Goal: Task Accomplishment & Management: Use online tool/utility

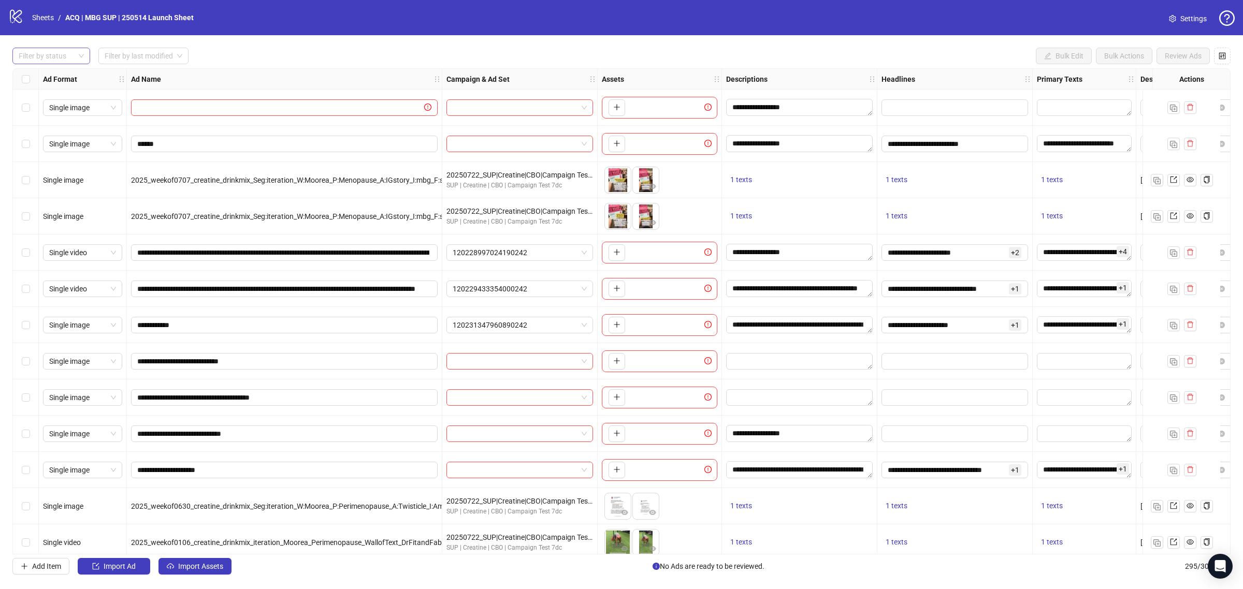
click at [86, 57] on div "Filter by status" at bounding box center [51, 56] width 78 height 17
click at [77, 78] on div "Draft" at bounding box center [51, 76] width 61 height 11
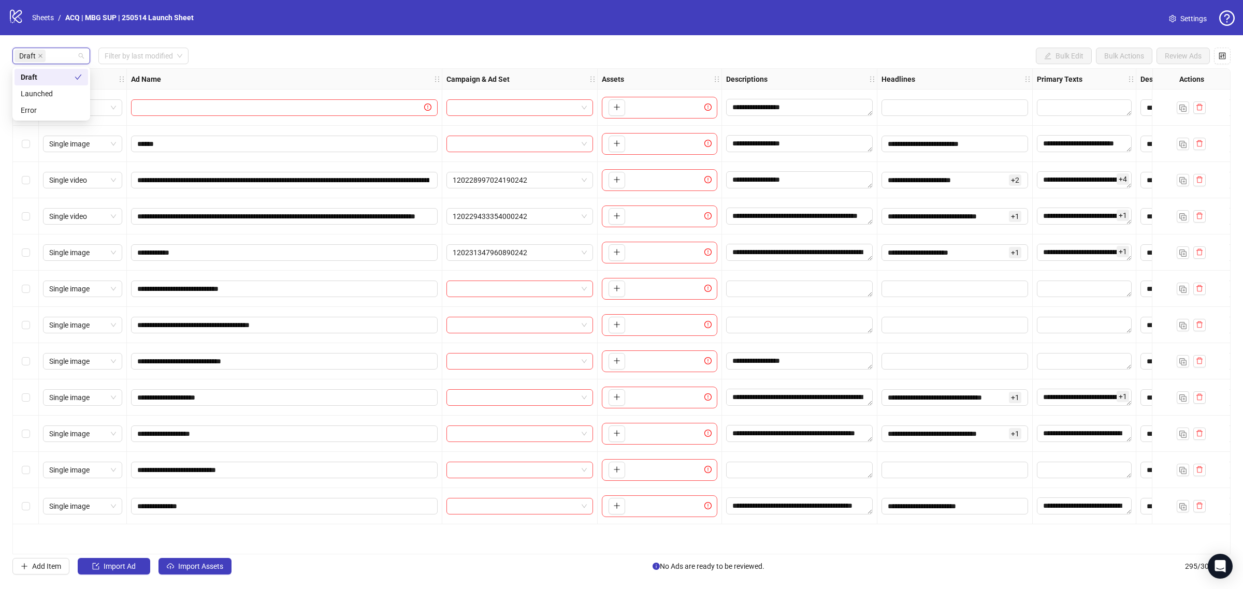
click at [267, 50] on div "Draft Filter by last modified Bulk Edit Bulk Actions Review Ads" at bounding box center [621, 56] width 1218 height 17
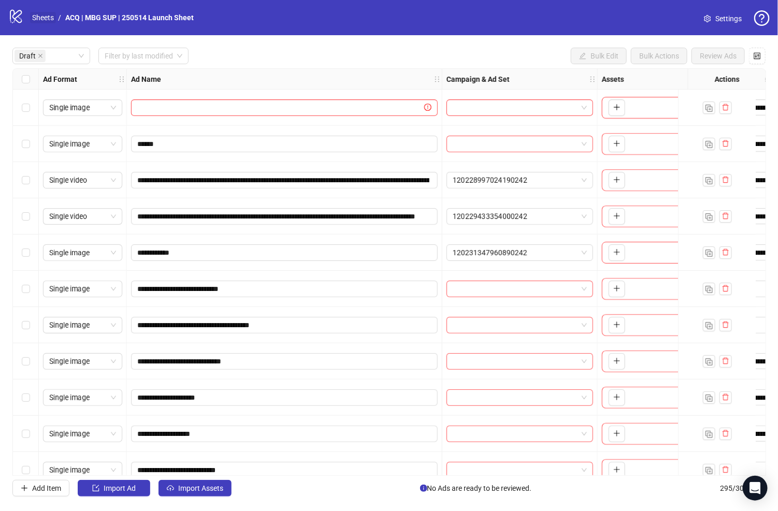
click at [49, 21] on link "Sheets" at bounding box center [43, 17] width 26 height 11
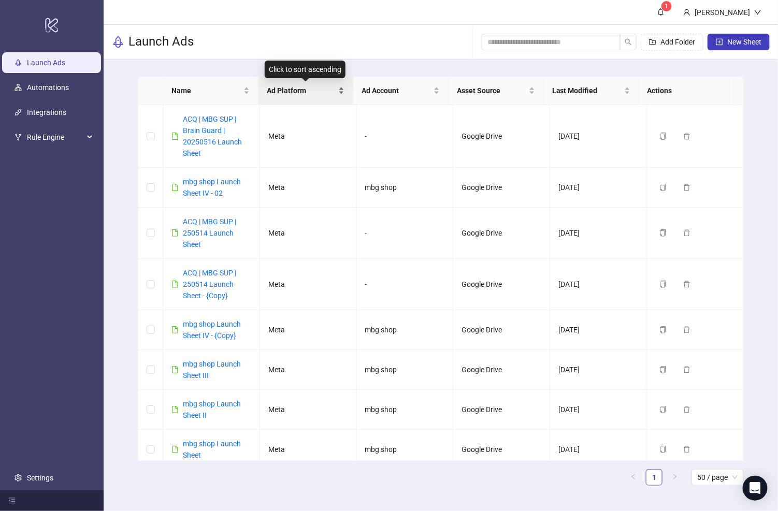
drag, startPoint x: 255, startPoint y: 97, endPoint x: 262, endPoint y: 98, distance: 7.4
click at [262, 98] on tr "Name Ad Platform Ad Account Asset Source Last Modified Actions" at bounding box center [440, 91] width 605 height 28
click at [656, 36] on button "Add Folder" at bounding box center [671, 42] width 63 height 17
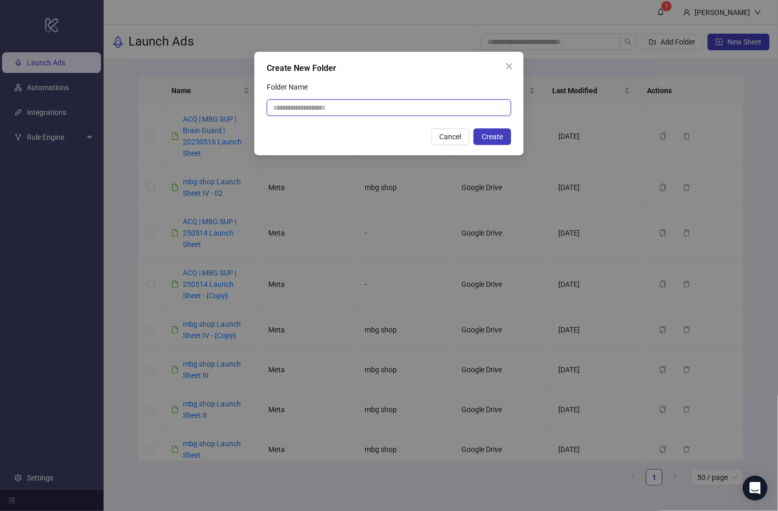
click at [373, 104] on input "Folder Name" at bounding box center [389, 107] width 244 height 17
type input "********"
click at [487, 138] on span "Create" at bounding box center [491, 137] width 21 height 8
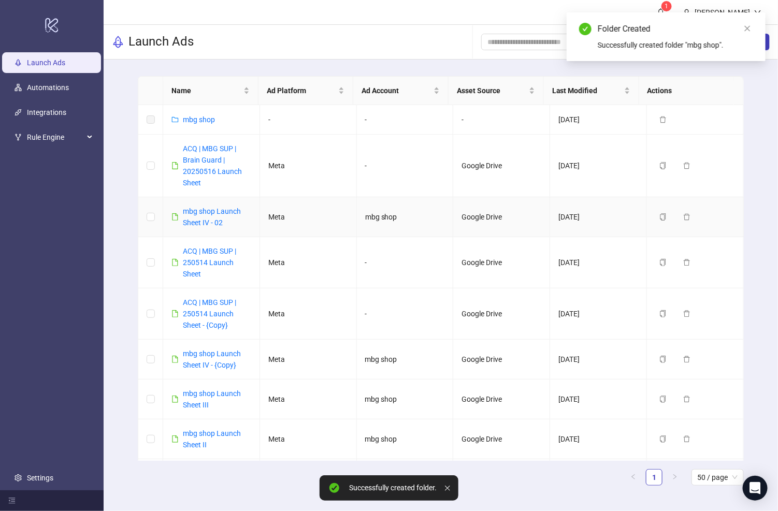
click at [140, 216] on td at bounding box center [150, 217] width 25 height 40
click at [144, 216] on td at bounding box center [150, 217] width 25 height 40
click at [156, 218] on td at bounding box center [150, 217] width 25 height 40
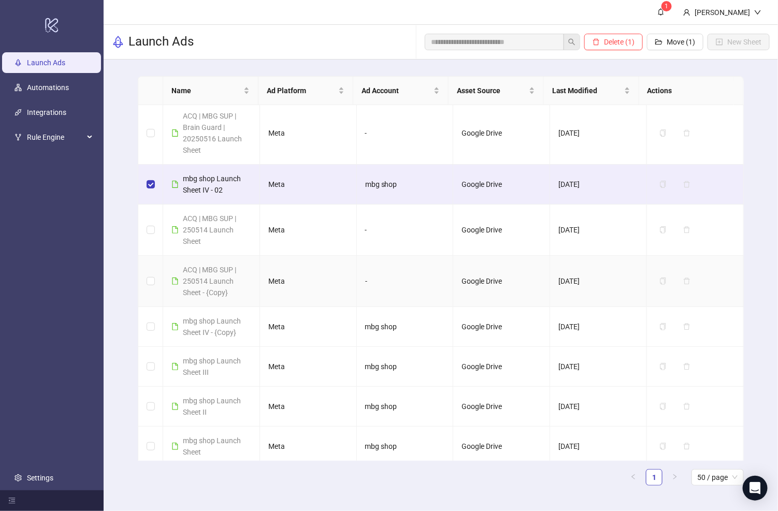
scroll to position [37, 0]
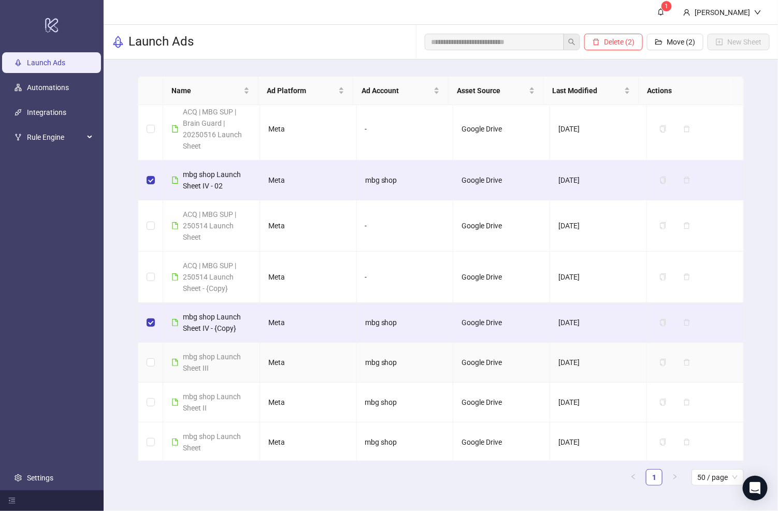
click at [145, 360] on td at bounding box center [150, 363] width 25 height 40
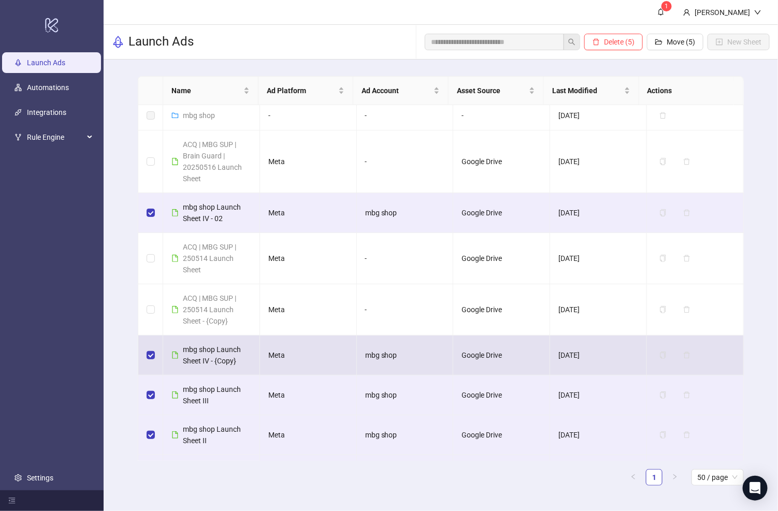
scroll to position [0, 0]
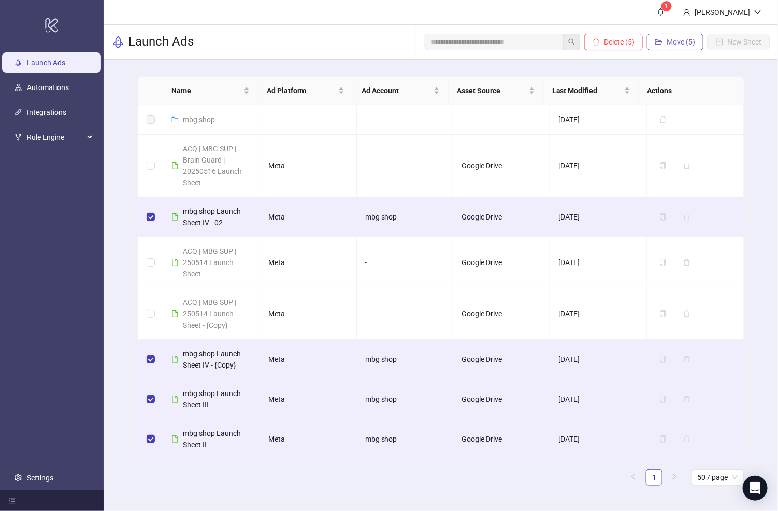
click at [665, 41] on button "Move (5)" at bounding box center [675, 42] width 56 height 17
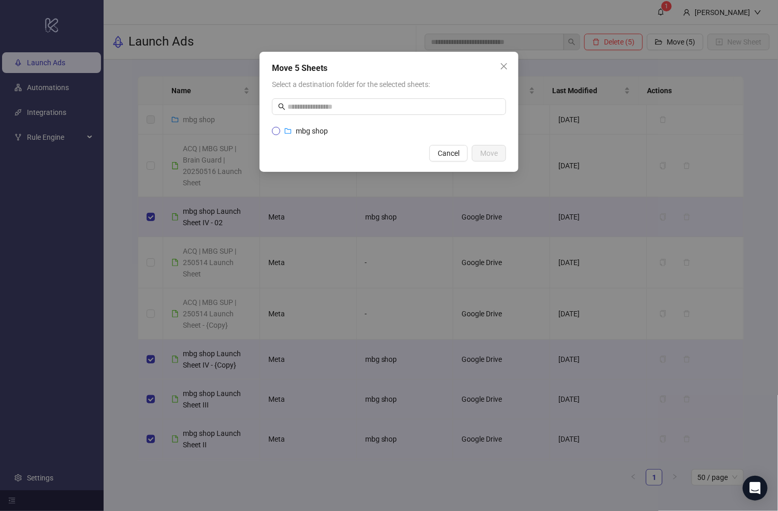
click at [313, 136] on li "mbg shop" at bounding box center [389, 131] width 234 height 16
click at [280, 126] on span "mbg shop" at bounding box center [306, 130] width 52 height 11
click at [495, 154] on span "Move" at bounding box center [489, 153] width 18 height 8
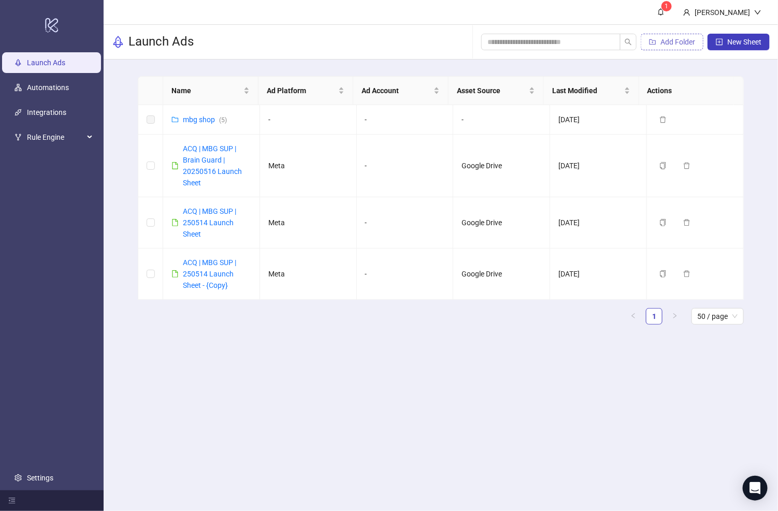
click at [655, 45] on span "button" at bounding box center [652, 42] width 7 height 8
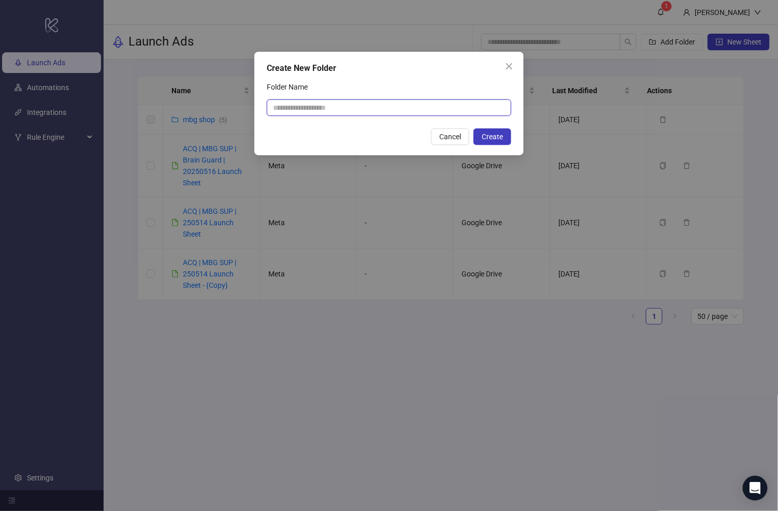
click at [353, 104] on input "Folder Name" at bounding box center [389, 107] width 244 height 17
type input "**********"
click at [500, 128] on button "Create" at bounding box center [492, 136] width 38 height 17
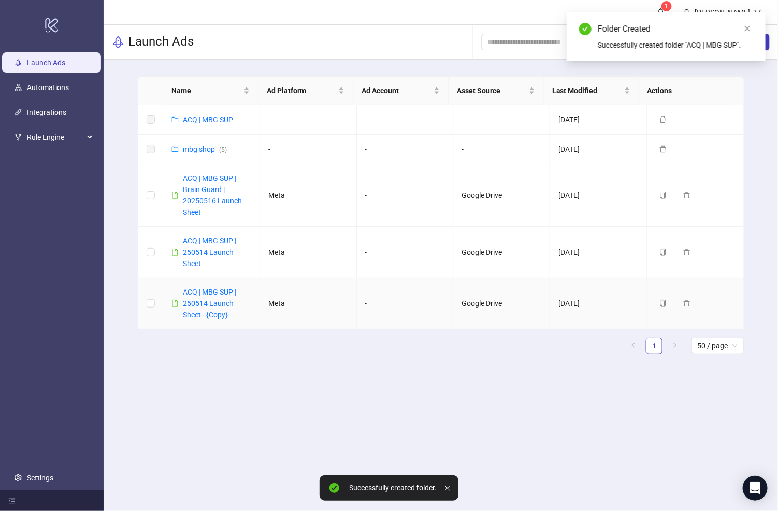
drag, startPoint x: 144, startPoint y: 304, endPoint x: 145, endPoint y: 299, distance: 5.3
click at [144, 303] on td at bounding box center [150, 303] width 25 height 51
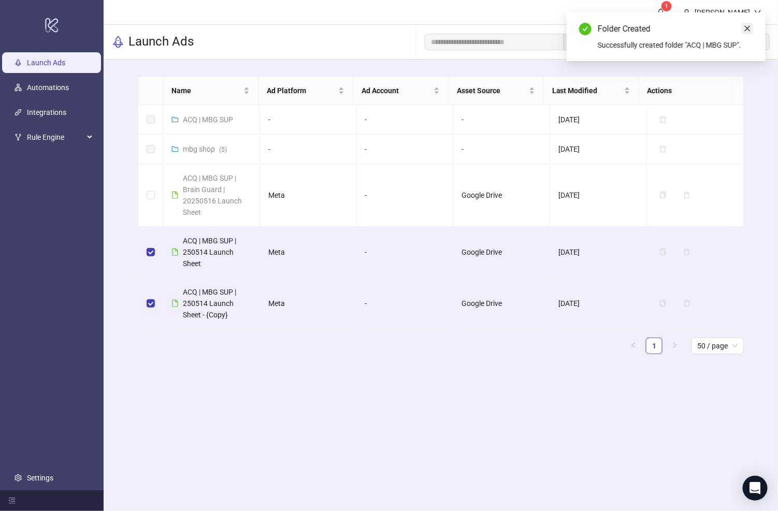
click at [746, 30] on icon "close" at bounding box center [747, 29] width 6 height 6
click at [671, 38] on span "Move (2)" at bounding box center [680, 42] width 28 height 8
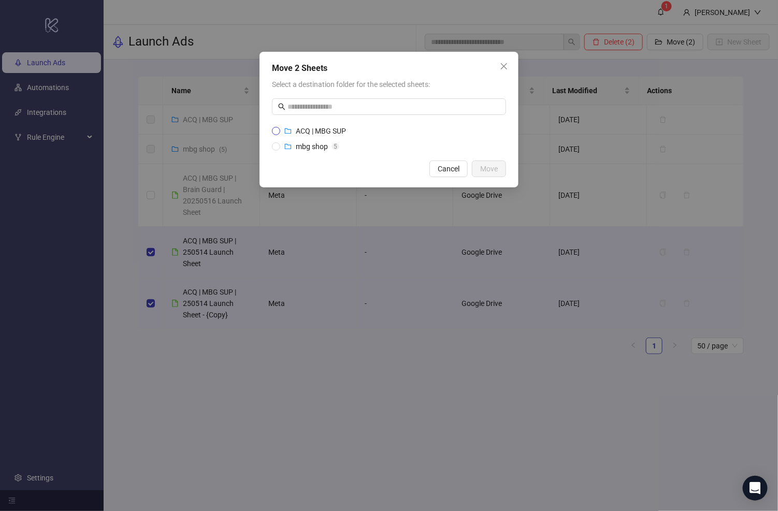
click at [310, 127] on span "ACQ | MBG SUP" at bounding box center [321, 131] width 50 height 8
click at [480, 171] on span "Move" at bounding box center [489, 169] width 18 height 8
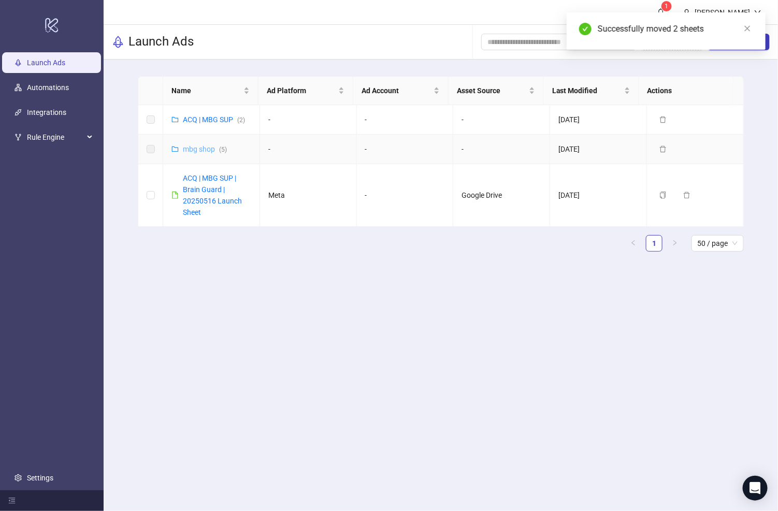
click at [201, 150] on link "mbg shop ( 5 )" at bounding box center [205, 149] width 44 height 8
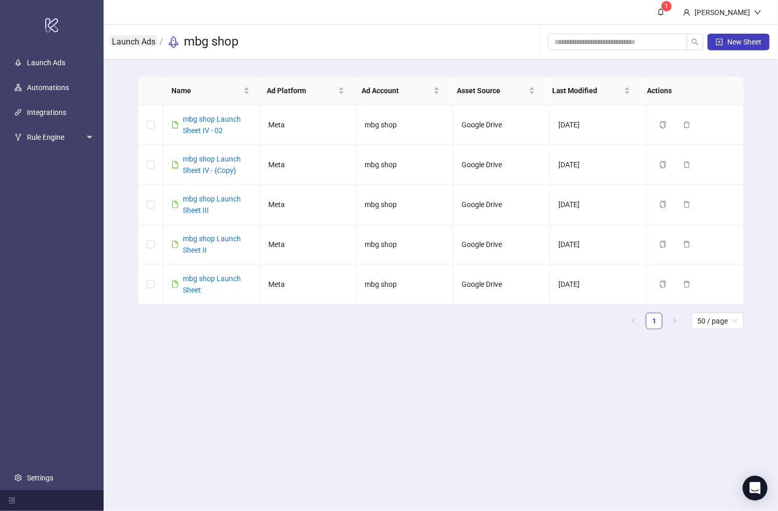
click at [146, 41] on link "Launch Ads" at bounding box center [134, 40] width 48 height 11
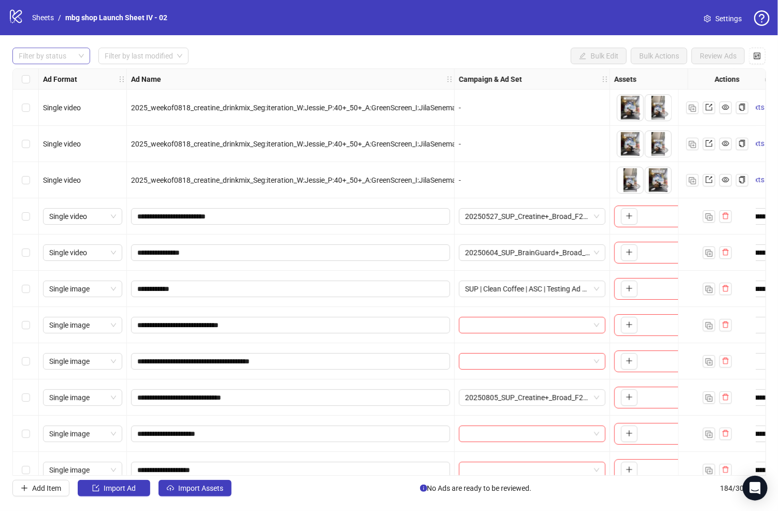
click at [49, 58] on div at bounding box center [45, 56] width 63 height 14
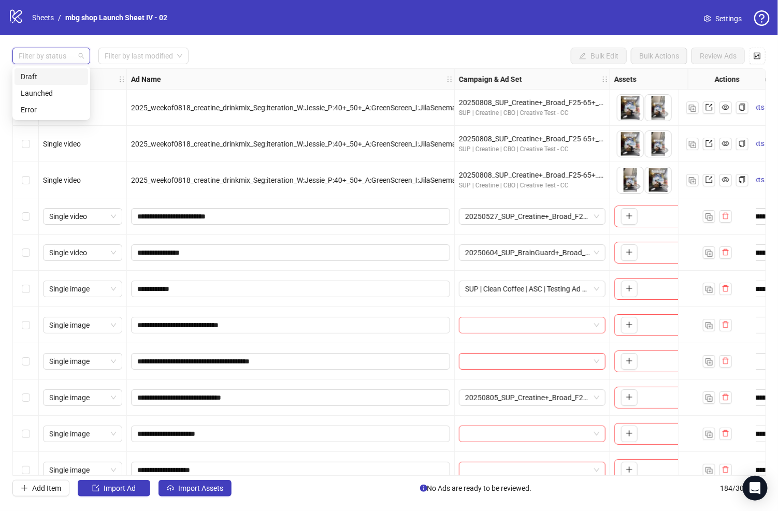
click at [54, 79] on div "Draft" at bounding box center [51, 76] width 61 height 11
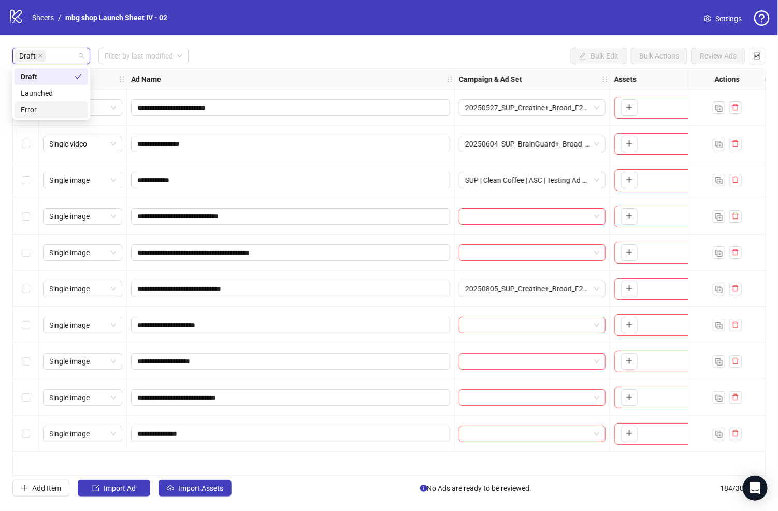
click at [283, 467] on div "**********" at bounding box center [388, 271] width 753 height 407
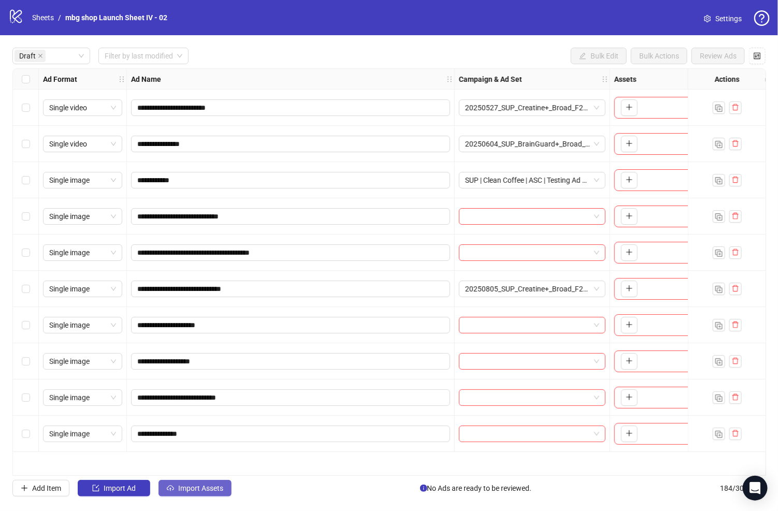
click at [221, 492] on button "Import Assets" at bounding box center [194, 488] width 73 height 17
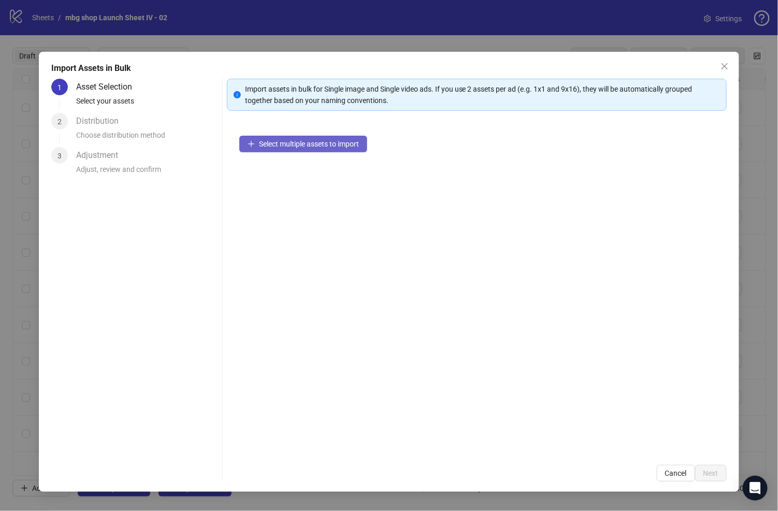
click at [352, 147] on span "Select multiple assets to import" at bounding box center [309, 144] width 100 height 8
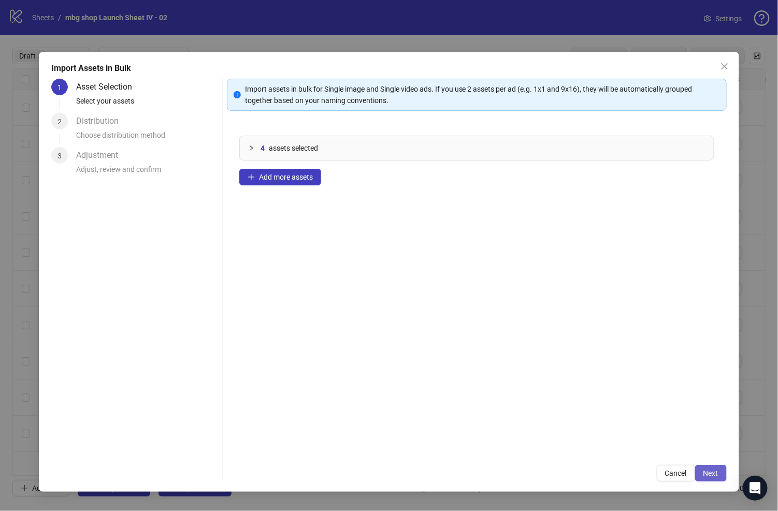
click at [721, 473] on button "Next" at bounding box center [711, 473] width 32 height 17
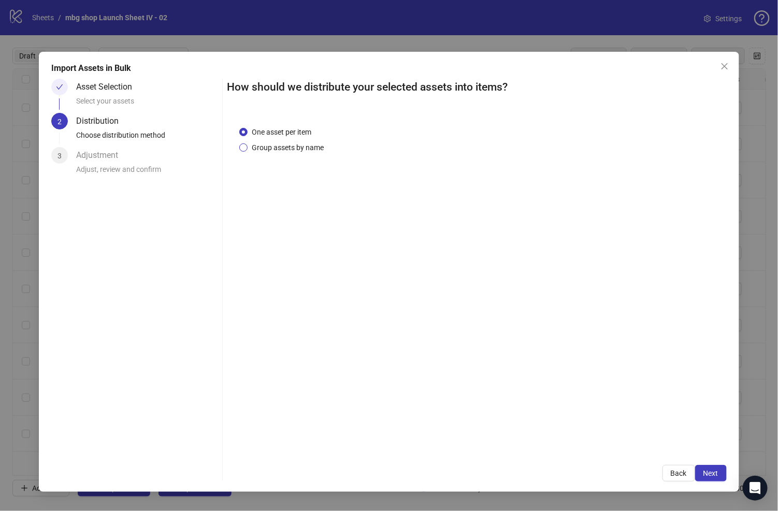
click at [315, 146] on span "Group assets by name" at bounding box center [287, 147] width 80 height 11
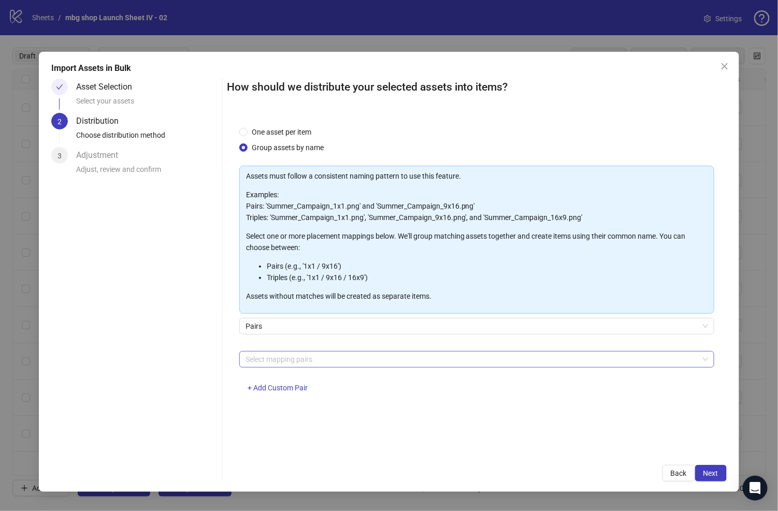
click at [352, 359] on div at bounding box center [471, 359] width 460 height 14
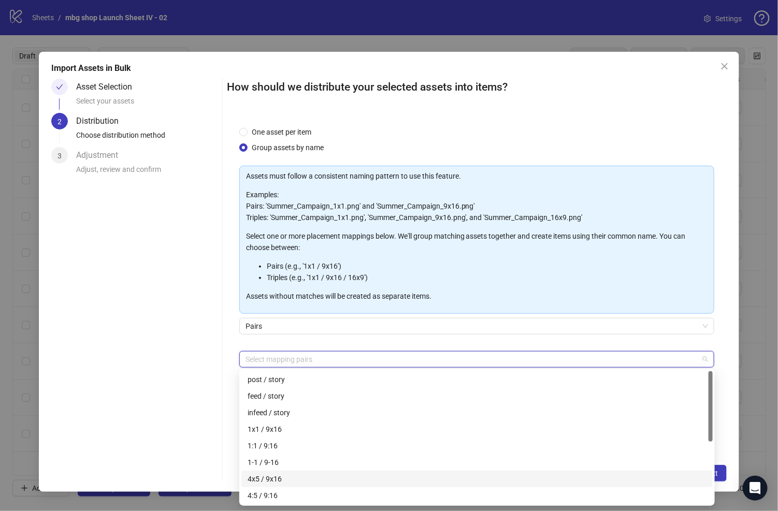
click at [368, 474] on div "4x5 / 9x16" at bounding box center [476, 478] width 459 height 11
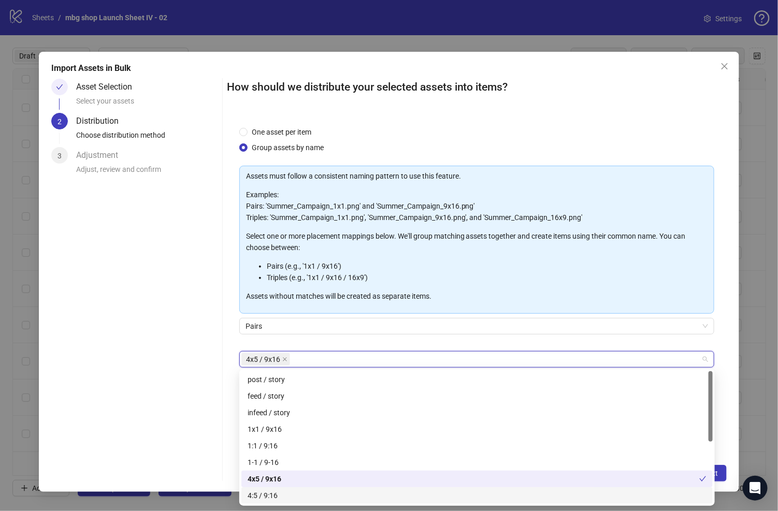
click at [729, 445] on div "Import Assets in Bulk Asset Selection Select your assets 2 Distribution Choose …" at bounding box center [389, 272] width 700 height 440
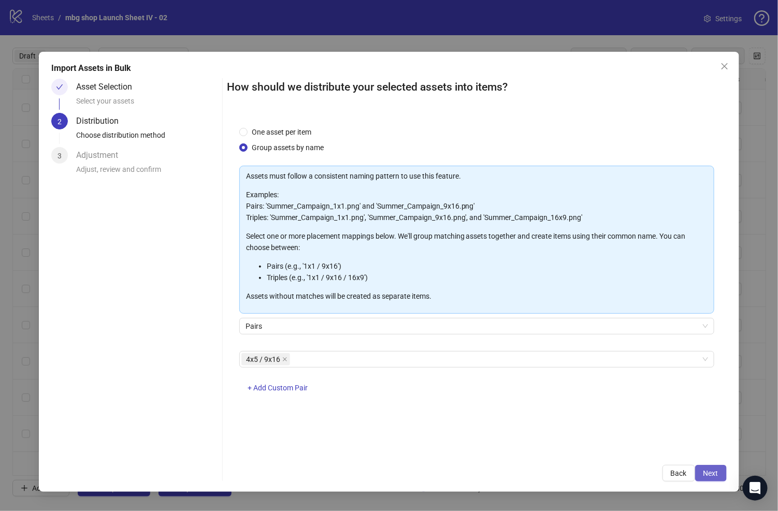
click at [714, 470] on span "Next" at bounding box center [710, 473] width 15 height 8
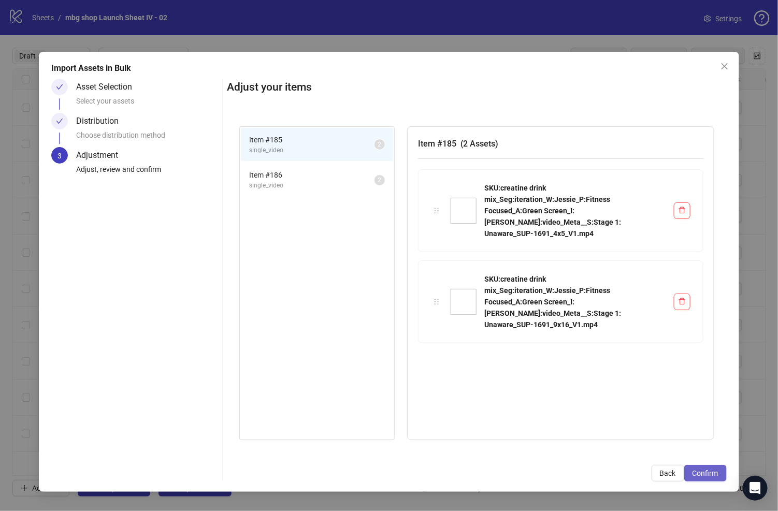
click at [713, 473] on span "Confirm" at bounding box center [705, 473] width 26 height 8
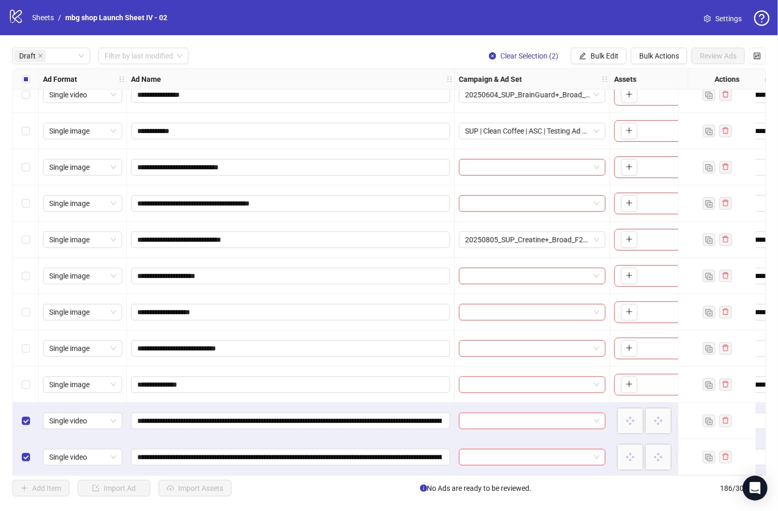
scroll to position [53, 0]
click at [368, 429] on div "**********" at bounding box center [291, 421] width 328 height 36
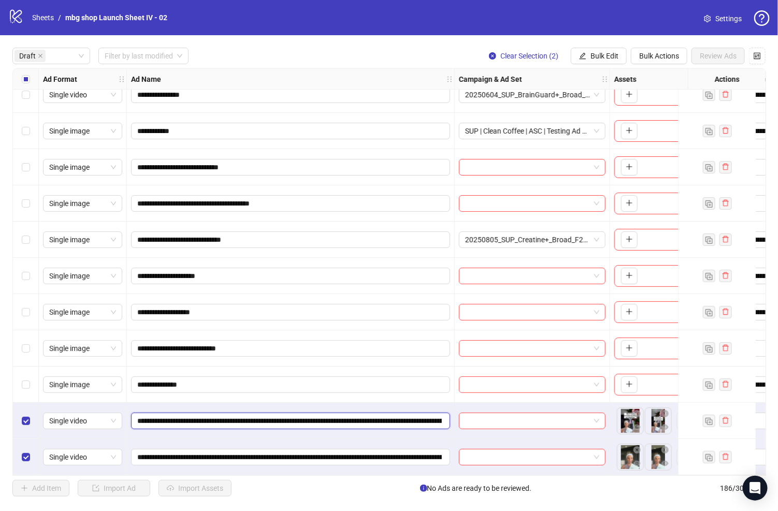
click at [428, 415] on input "**********" at bounding box center [289, 420] width 304 height 11
paste input "text"
type input "**********"
click at [395, 454] on input "**********" at bounding box center [289, 456] width 304 height 11
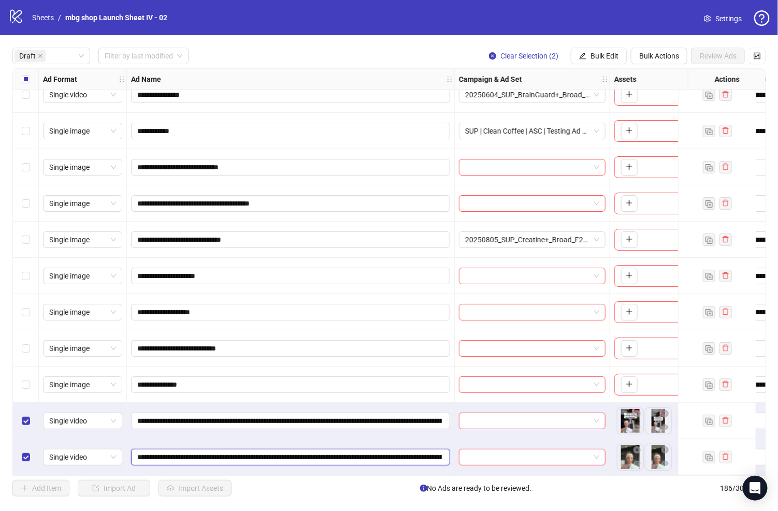
paste input "text"
type input "**********"
click at [612, 53] on span "Bulk Edit" at bounding box center [604, 56] width 28 height 8
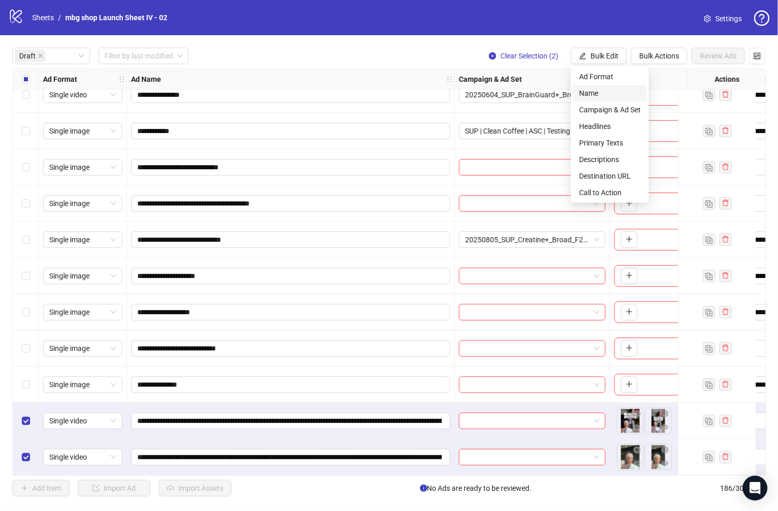
click at [609, 86] on li "Name" at bounding box center [610, 93] width 74 height 17
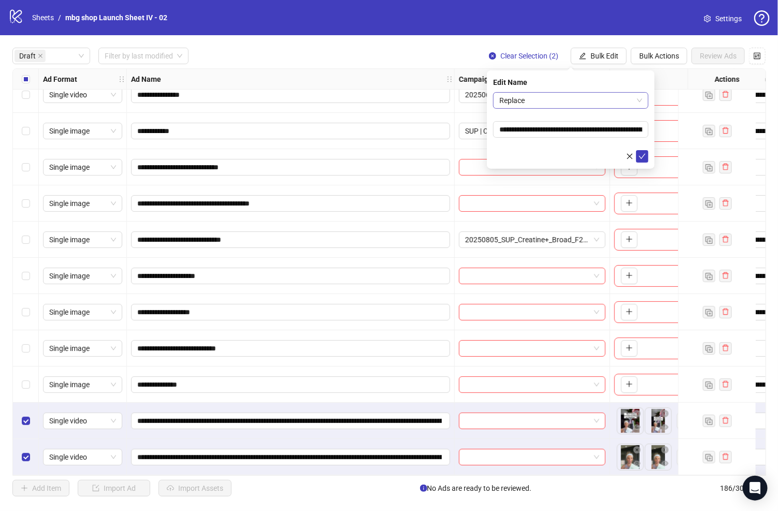
click at [546, 97] on span "Replace" at bounding box center [570, 101] width 143 height 16
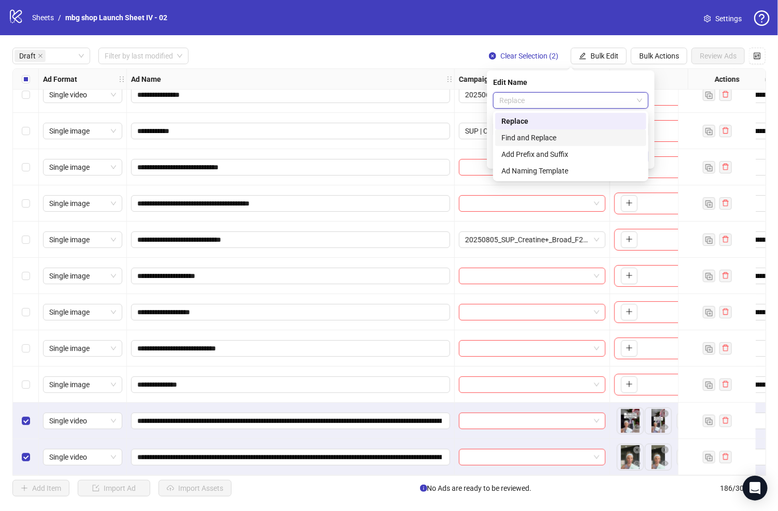
click at [547, 135] on div "Find and Replace" at bounding box center [570, 137] width 139 height 11
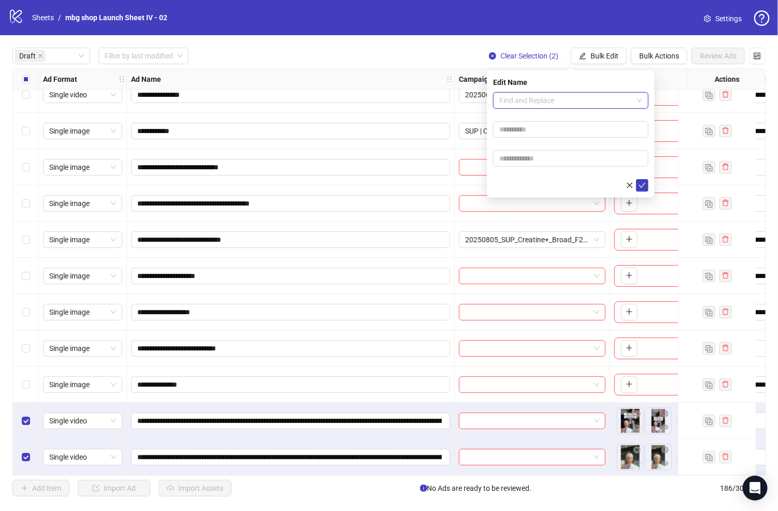
drag, startPoint x: 559, startPoint y: 102, endPoint x: 559, endPoint y: 123, distance: 20.7
click at [559, 104] on span "Find and Replace" at bounding box center [570, 101] width 143 height 16
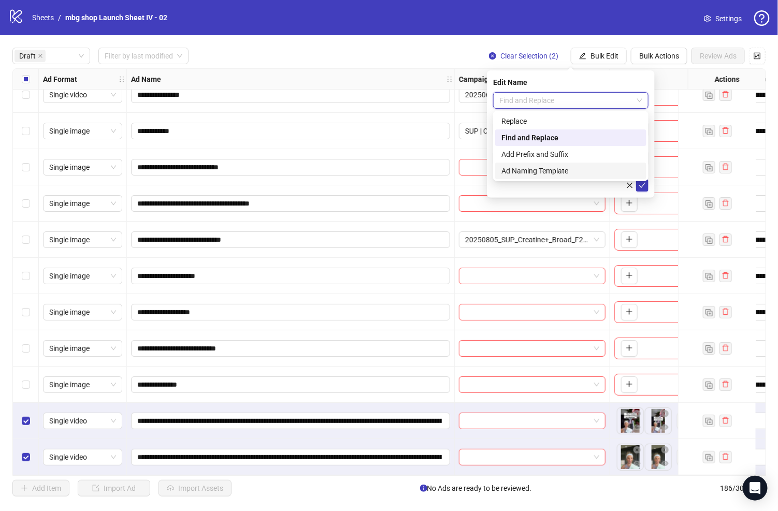
click at [568, 167] on div "Ad Naming Template" at bounding box center [570, 170] width 139 height 11
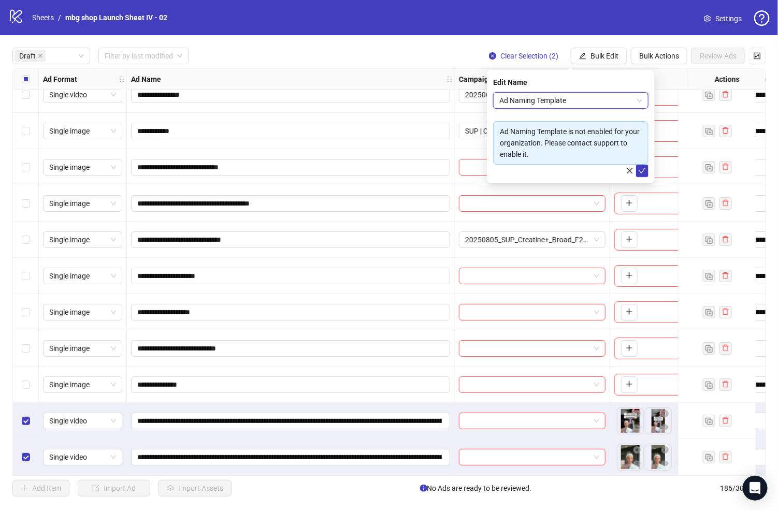
click at [593, 99] on span "Ad Naming Template" at bounding box center [570, 101] width 143 height 16
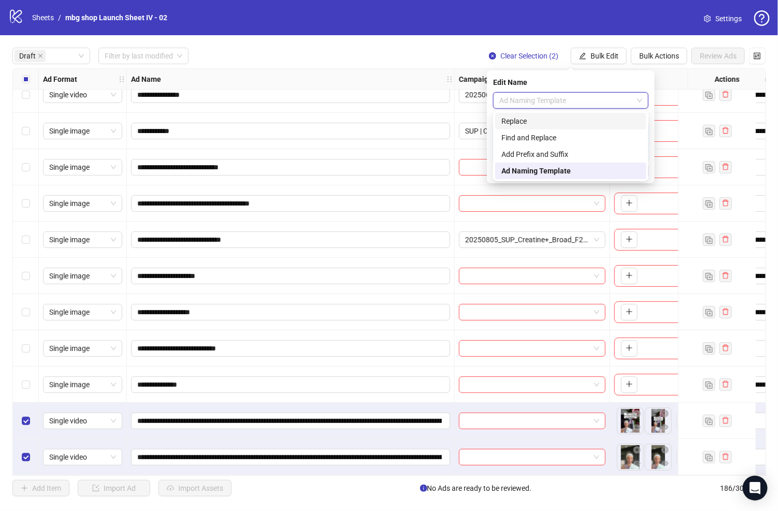
click at [588, 128] on div "Replace" at bounding box center [570, 121] width 151 height 17
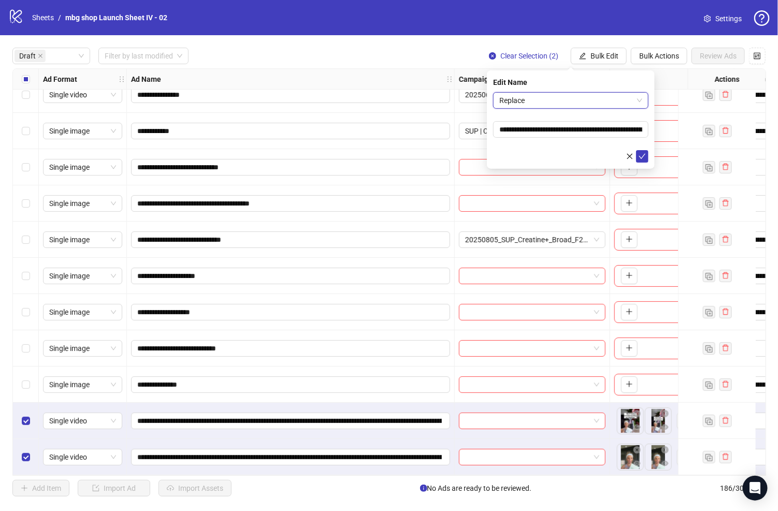
click at [587, 103] on span "Replace" at bounding box center [570, 101] width 143 height 16
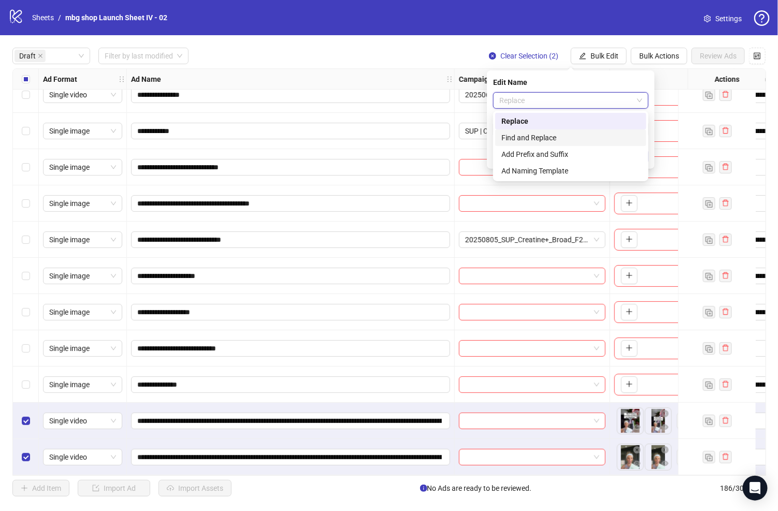
click at [583, 132] on div "Find and Replace" at bounding box center [570, 137] width 139 height 11
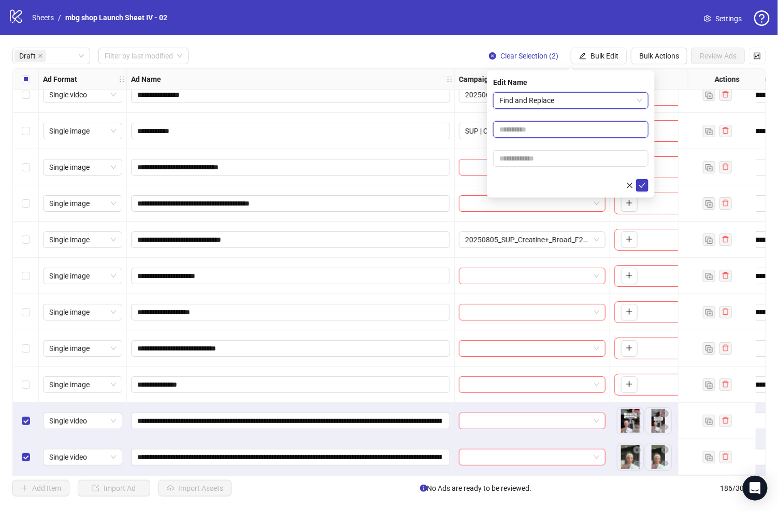
click at [582, 124] on input "text" at bounding box center [570, 129] width 155 height 17
type input "**********"
click at [584, 155] on input "text" at bounding box center [570, 158] width 155 height 17
type input "**********"
click at [646, 184] on button "submit" at bounding box center [642, 185] width 12 height 12
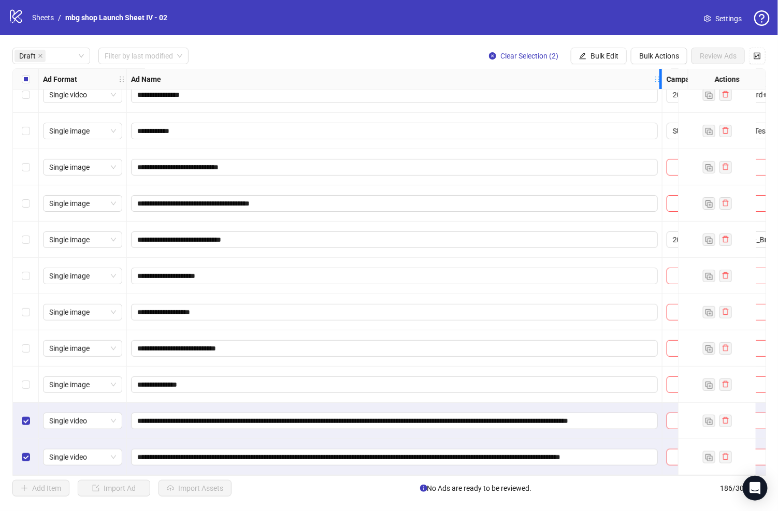
drag, startPoint x: 453, startPoint y: 82, endPoint x: 661, endPoint y: 90, distance: 207.8
click at [661, 90] on div "**********" at bounding box center [555, 248] width 1084 height 456
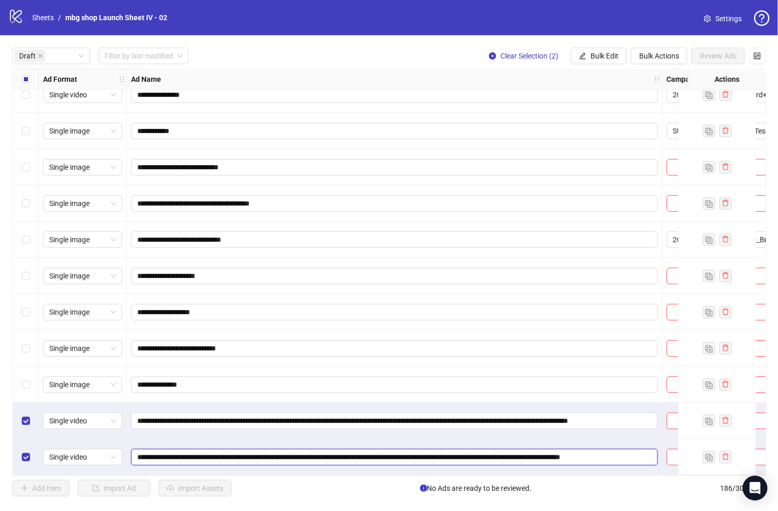
drag, startPoint x: 601, startPoint y: 454, endPoint x: 611, endPoint y: 460, distance: 12.3
click at [601, 454] on input "**********" at bounding box center [393, 456] width 512 height 11
type input "**********"
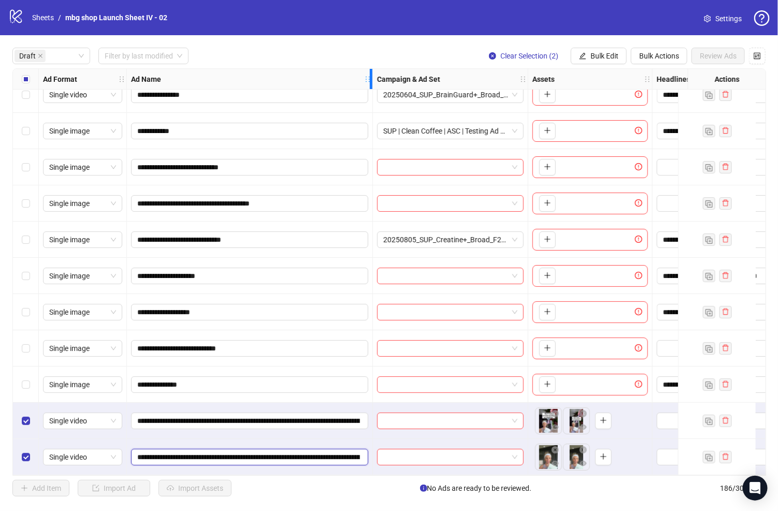
drag, startPoint x: 660, startPoint y: 76, endPoint x: 370, endPoint y: 83, distance: 289.5
click at [370, 83] on div "Resize Ad Name column" at bounding box center [371, 79] width 3 height 20
click at [618, 55] on span "Bulk Edit" at bounding box center [604, 56] width 28 height 8
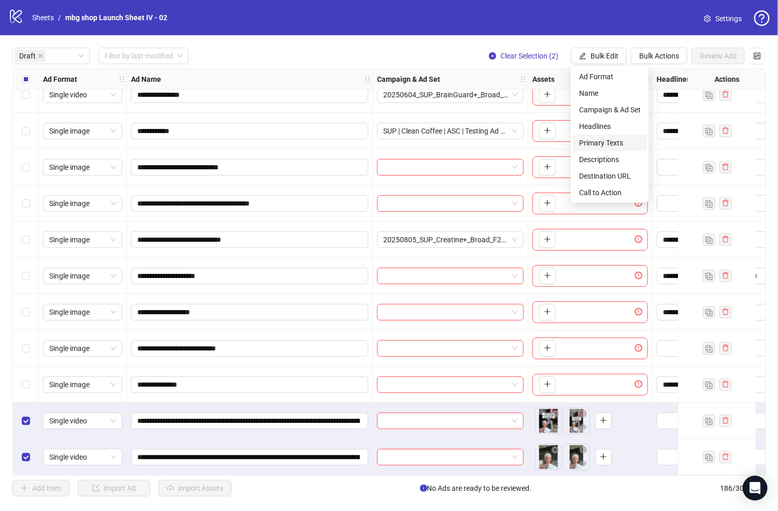
click at [620, 138] on span "Primary Texts" at bounding box center [610, 142] width 62 height 11
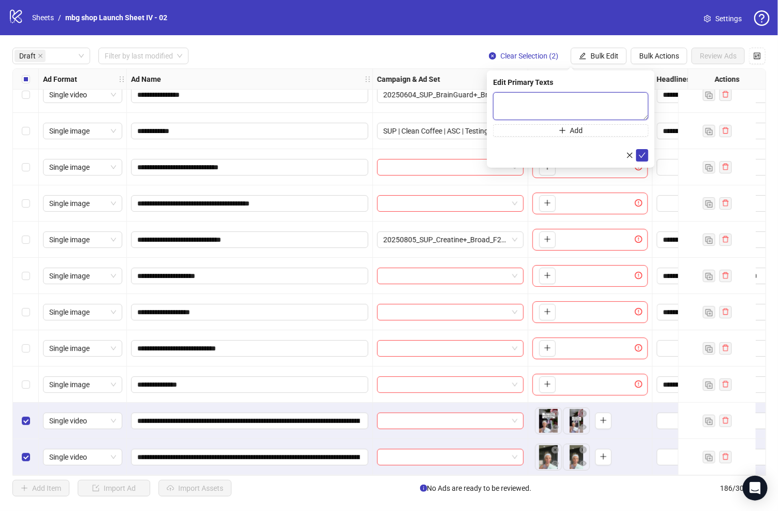
click at [498, 97] on textarea at bounding box center [570, 106] width 155 height 28
paste textarea "**********"
type textarea "**********"
click at [641, 155] on icon "check" at bounding box center [641, 154] width 7 height 7
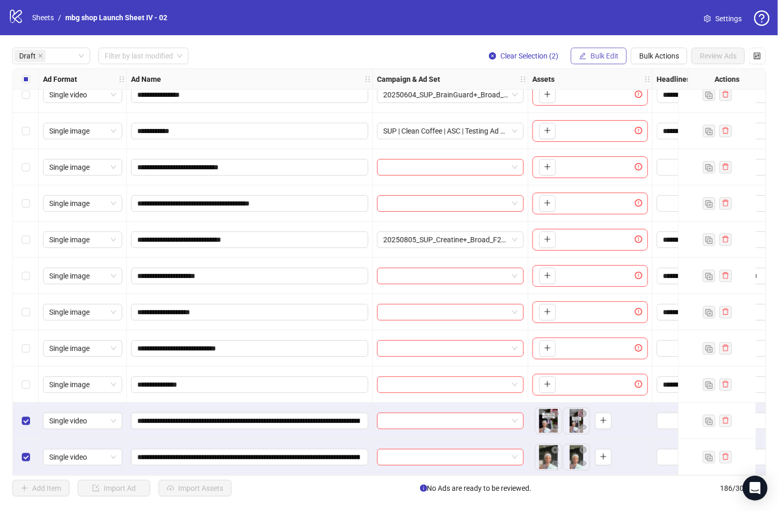
click at [607, 53] on span "Bulk Edit" at bounding box center [604, 56] width 28 height 8
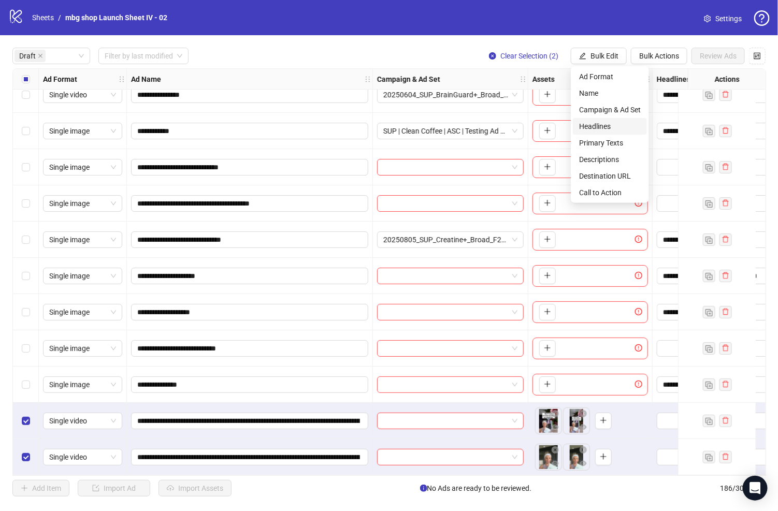
click at [608, 123] on span "Headlines" at bounding box center [610, 126] width 62 height 11
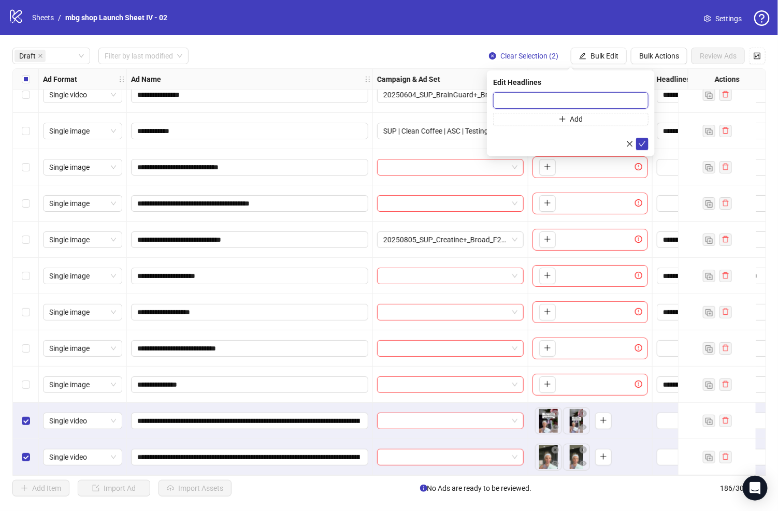
click at [577, 101] on input "text" at bounding box center [570, 100] width 155 height 17
paste input "**********"
type input "**********"
click at [642, 143] on icon "check" at bounding box center [642, 143] width 7 height 5
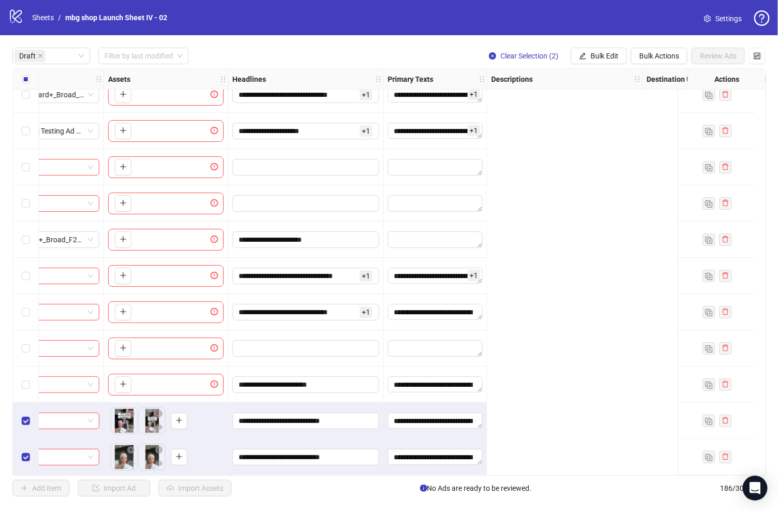
scroll to position [53, 0]
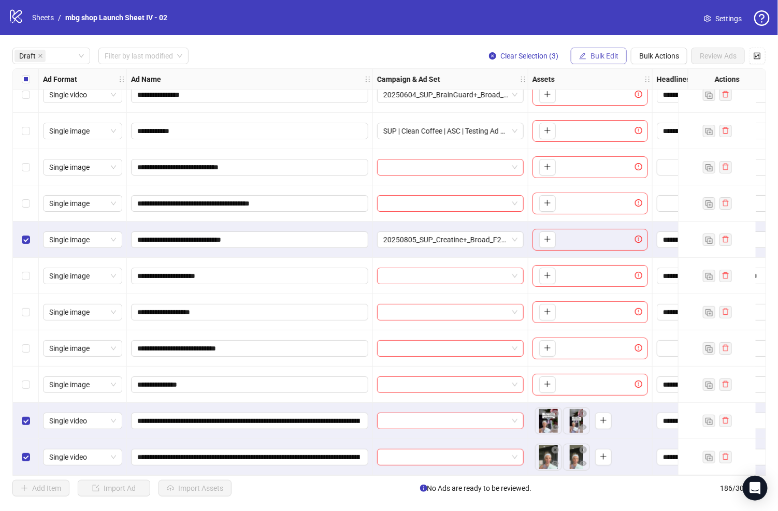
click at [596, 47] on div "**********" at bounding box center [389, 272] width 778 height 474
click at [609, 61] on button "Bulk Edit" at bounding box center [599, 56] width 56 height 17
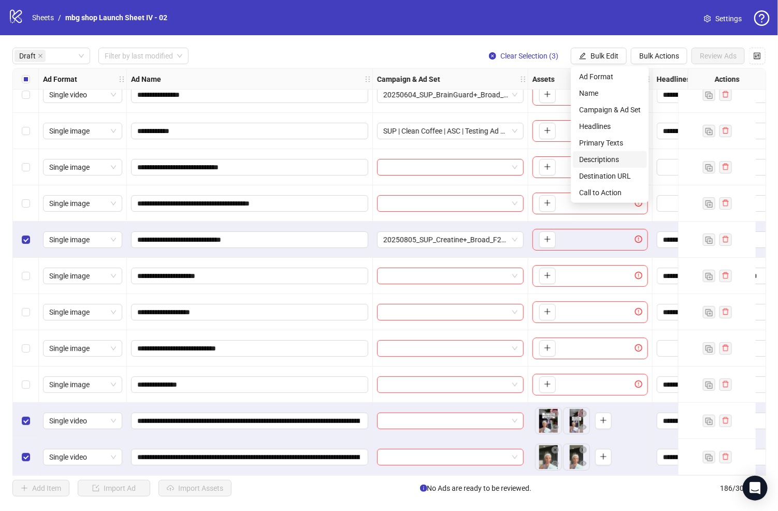
click at [615, 162] on span "Descriptions" at bounding box center [610, 159] width 62 height 11
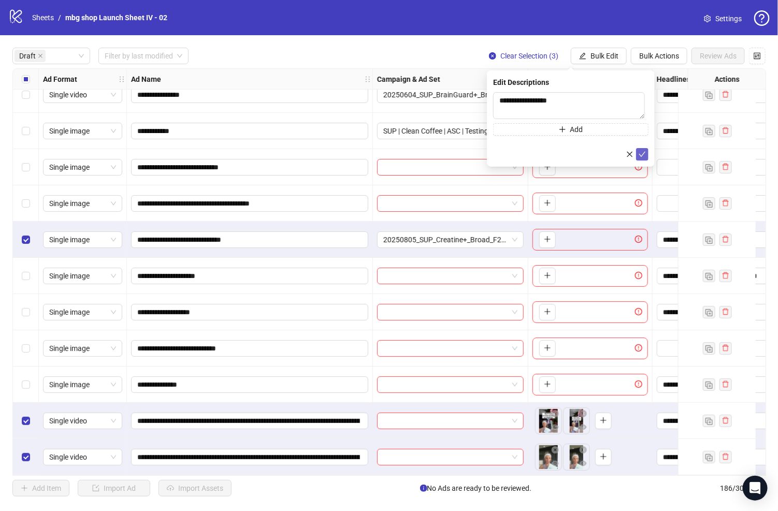
click at [642, 152] on icon "check" at bounding box center [641, 154] width 7 height 7
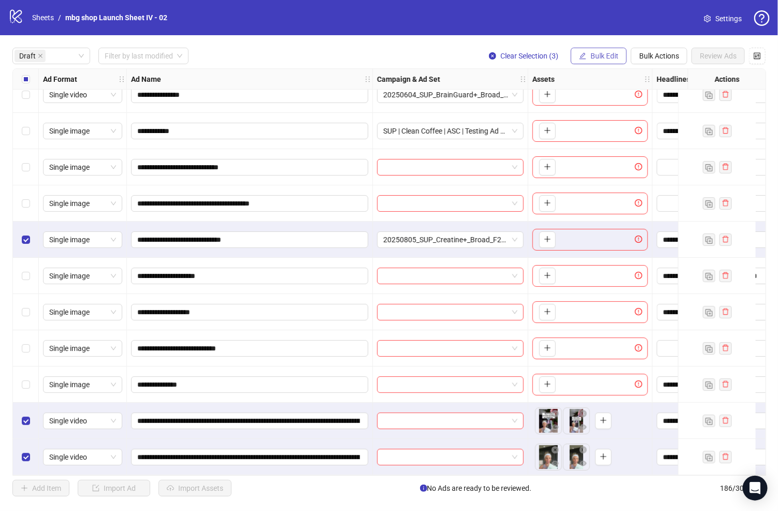
click at [597, 55] on span "Bulk Edit" at bounding box center [604, 56] width 28 height 8
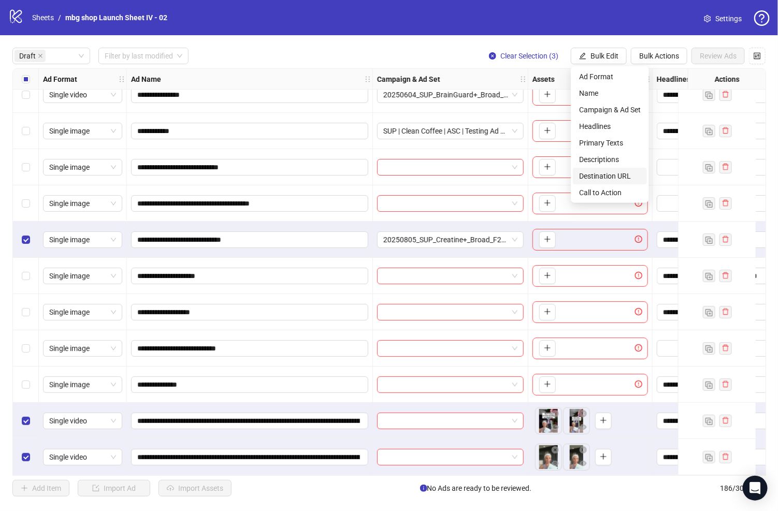
click at [609, 176] on span "Destination URL" at bounding box center [610, 175] width 62 height 11
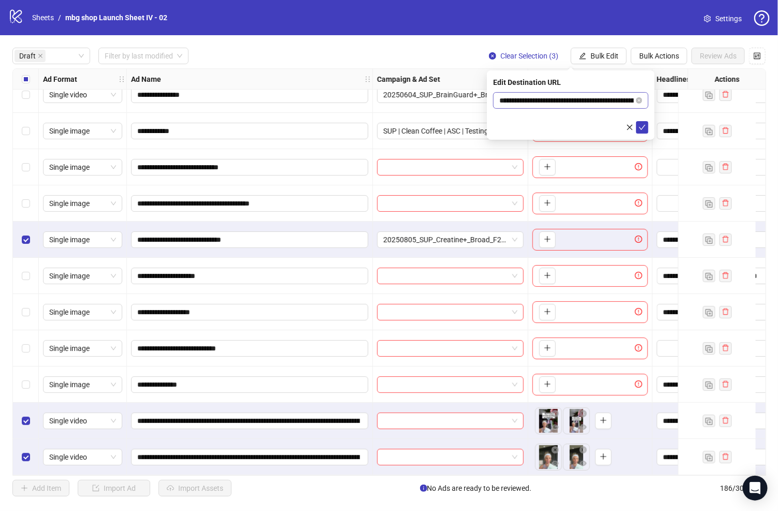
drag, startPoint x: 644, startPoint y: 128, endPoint x: 621, endPoint y: 94, distance: 41.1
click at [644, 127] on icon "check" at bounding box center [641, 127] width 7 height 7
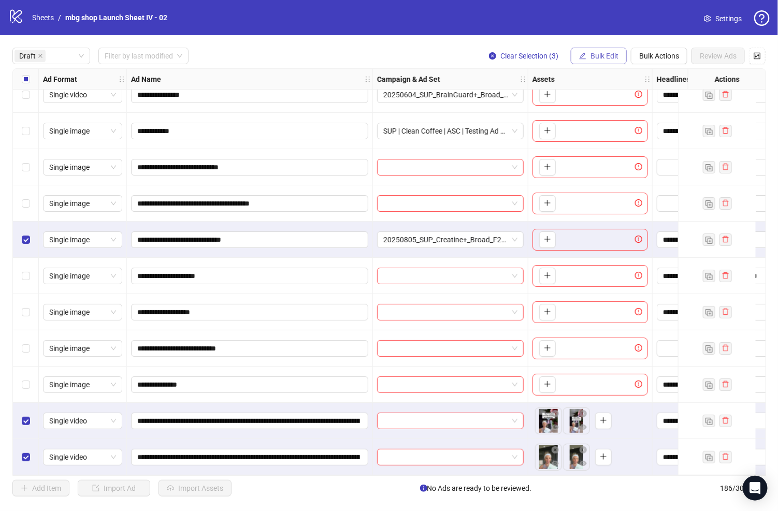
click at [593, 56] on span "Bulk Edit" at bounding box center [604, 56] width 28 height 8
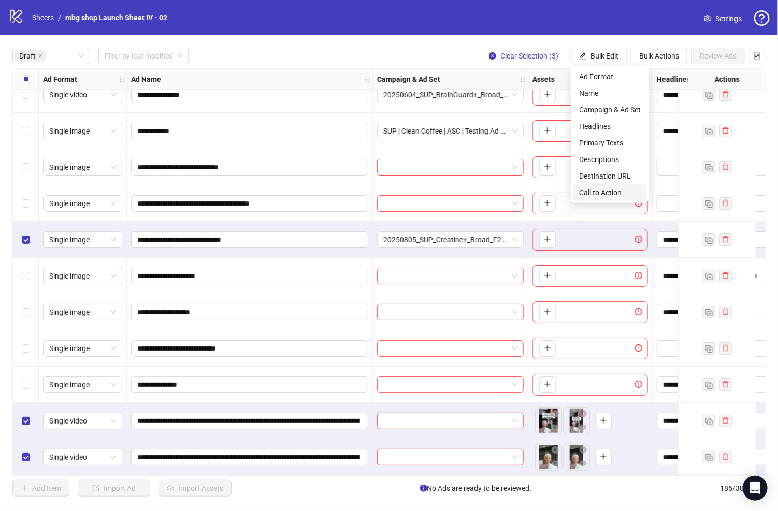
click at [616, 191] on span "Call to Action" at bounding box center [610, 192] width 62 height 11
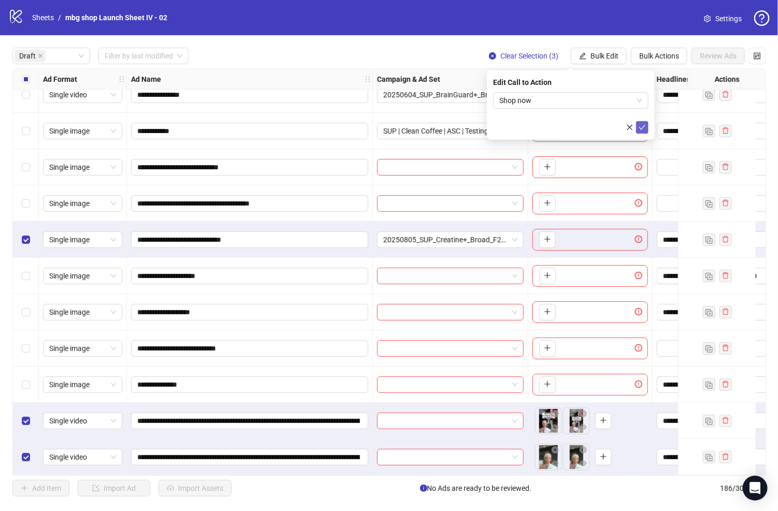
click at [642, 129] on icon "check" at bounding box center [641, 127] width 7 height 7
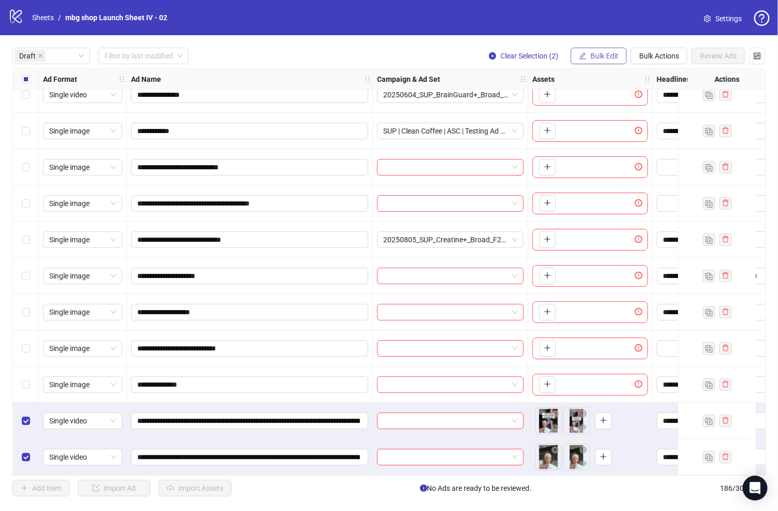
click at [619, 53] on button "Bulk Edit" at bounding box center [599, 56] width 56 height 17
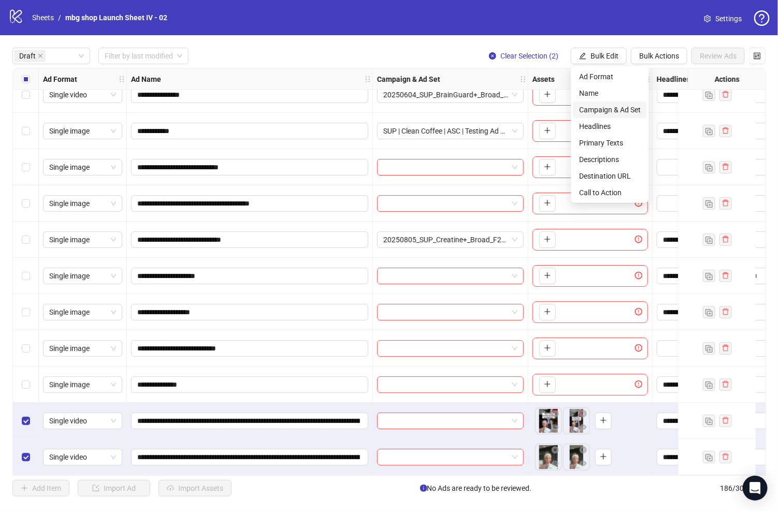
click at [606, 103] on li "Campaign & Ad Set" at bounding box center [610, 109] width 74 height 17
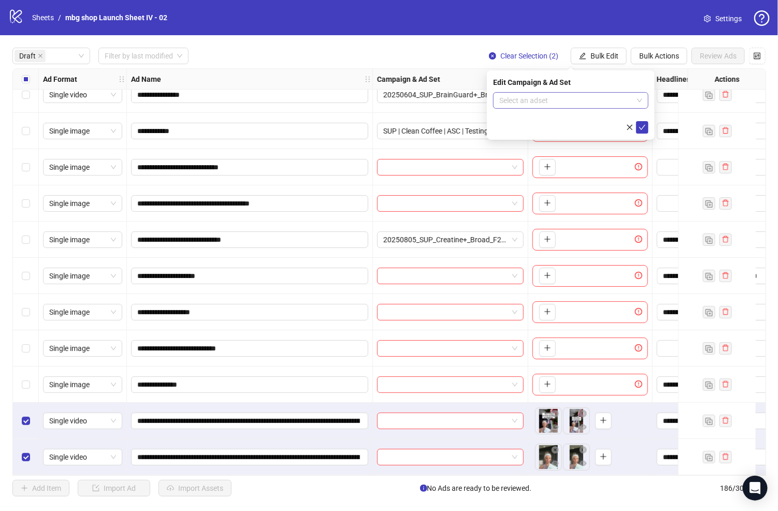
click at [575, 103] on input "search" at bounding box center [566, 101] width 134 height 16
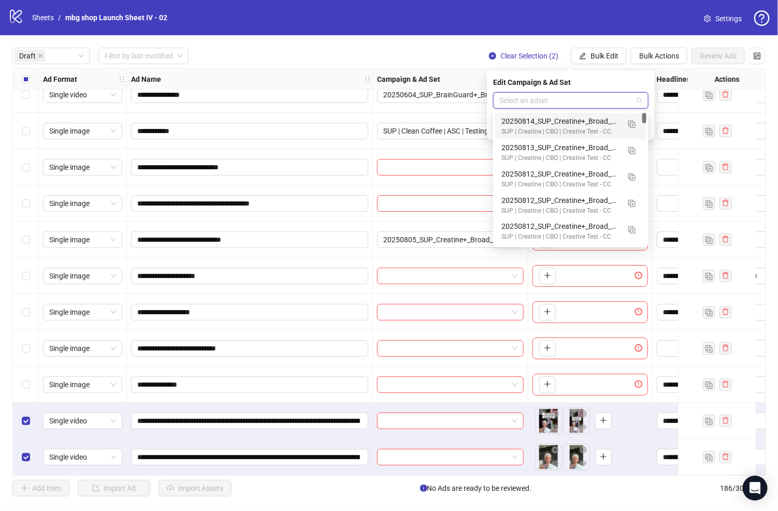
paste input "**********"
type input "**********"
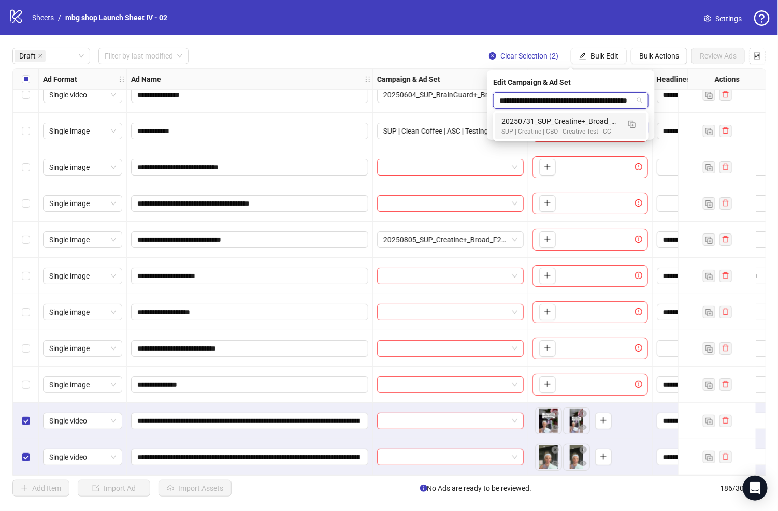
click at [583, 120] on div "20250731_SUP_Creatine+_Broad_F25-65+_Whitelisting" at bounding box center [560, 120] width 118 height 11
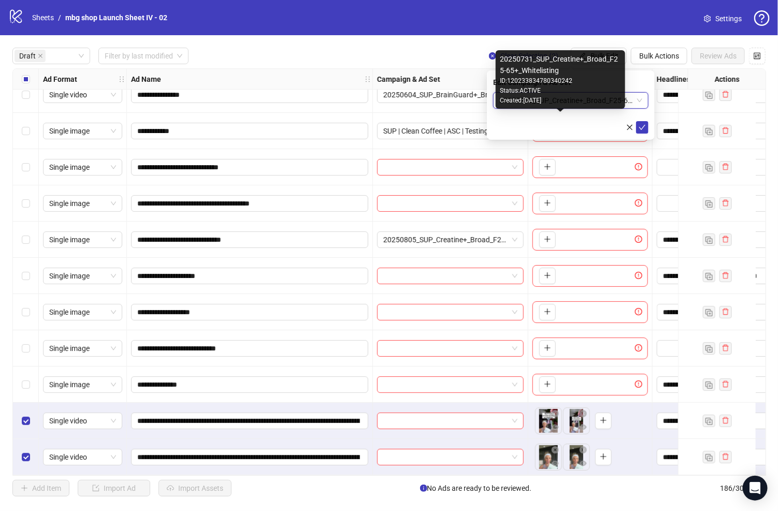
scroll to position [0, 0]
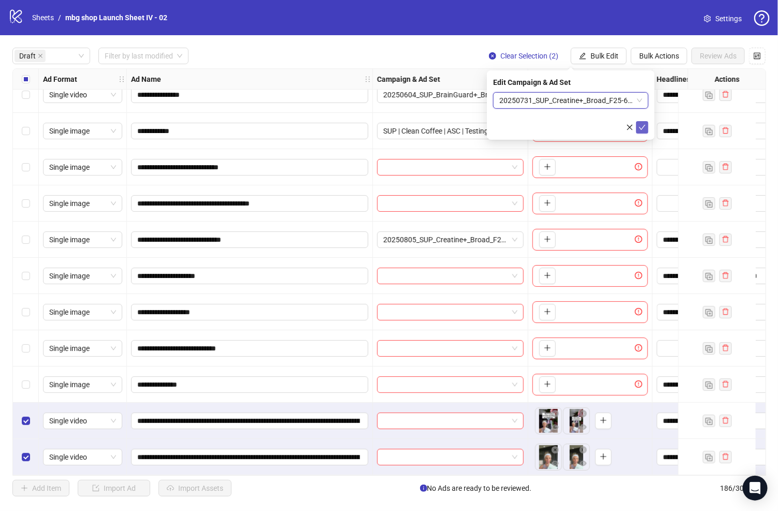
click at [642, 124] on icon "check" at bounding box center [641, 127] width 7 height 7
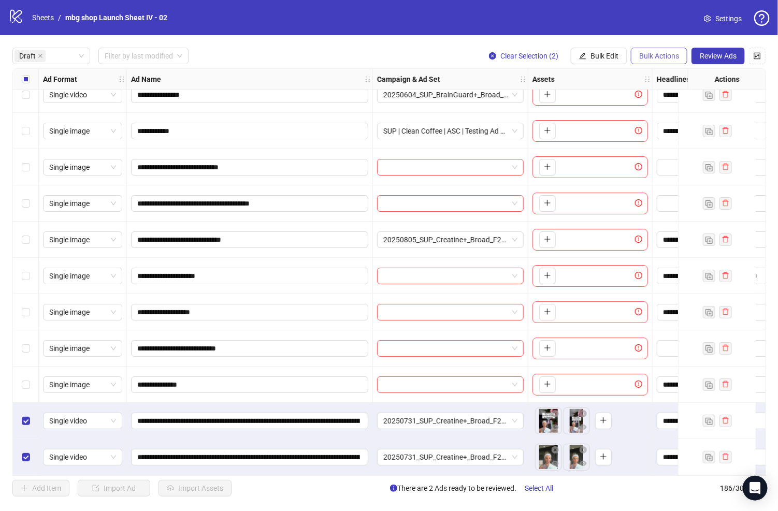
click at [668, 53] on span "Bulk Actions" at bounding box center [659, 56] width 40 height 8
click at [678, 122] on span "Copy to another sheet" at bounding box center [674, 126] width 71 height 11
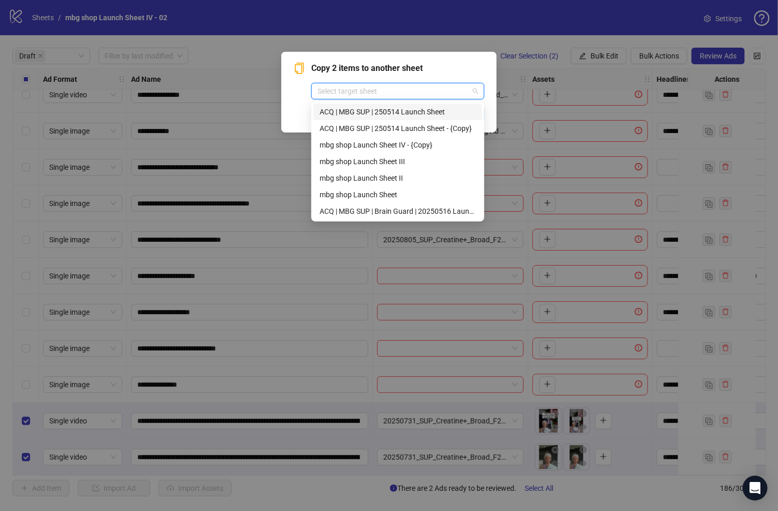
click at [345, 92] on input "search" at bounding box center [392, 91] width 151 height 16
click at [389, 207] on div "ACQ | MBG SUP | Brain Guard | 20250516 Launch Sheet" at bounding box center [397, 211] width 156 height 11
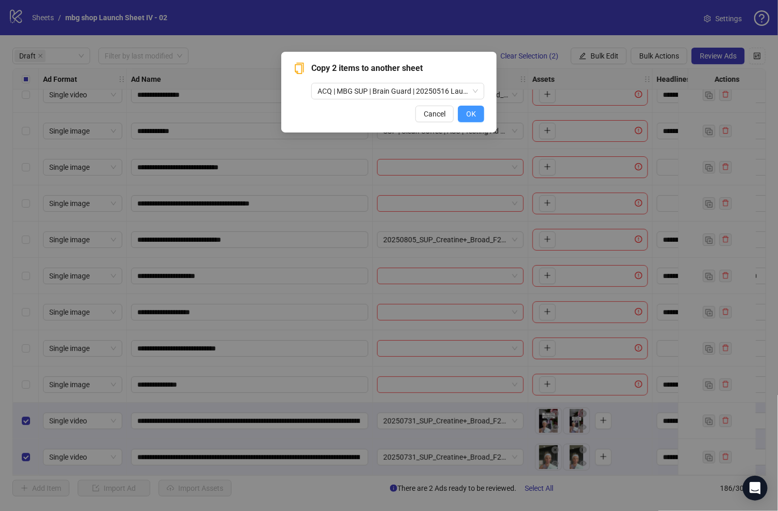
click at [465, 110] on button "OK" at bounding box center [471, 114] width 26 height 17
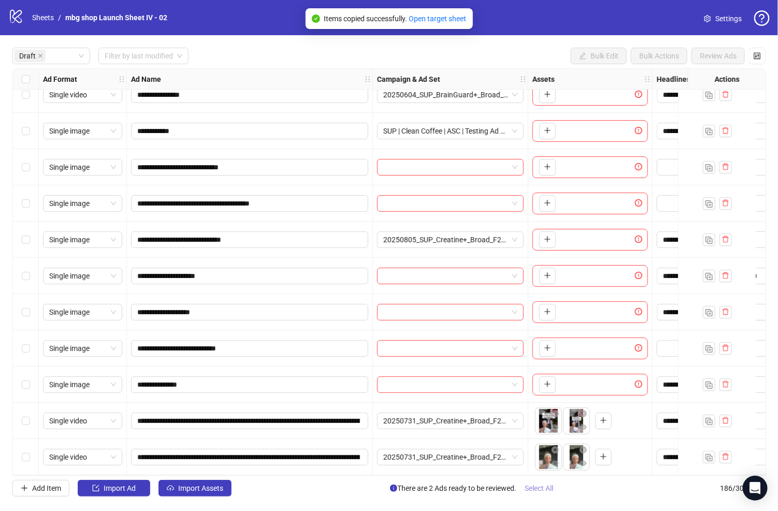
click at [541, 491] on span "Select All" at bounding box center [538, 488] width 28 height 8
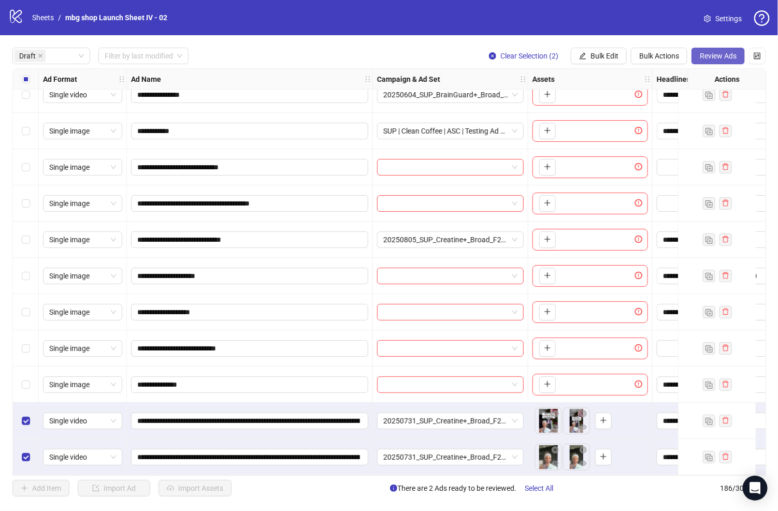
click at [700, 56] on span "Review Ads" at bounding box center [717, 56] width 37 height 8
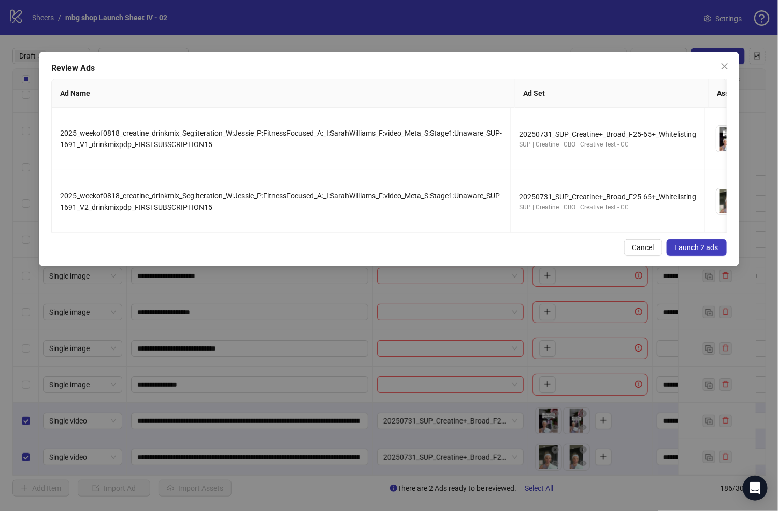
click at [682, 250] on button "Launch 2 ads" at bounding box center [696, 247] width 60 height 17
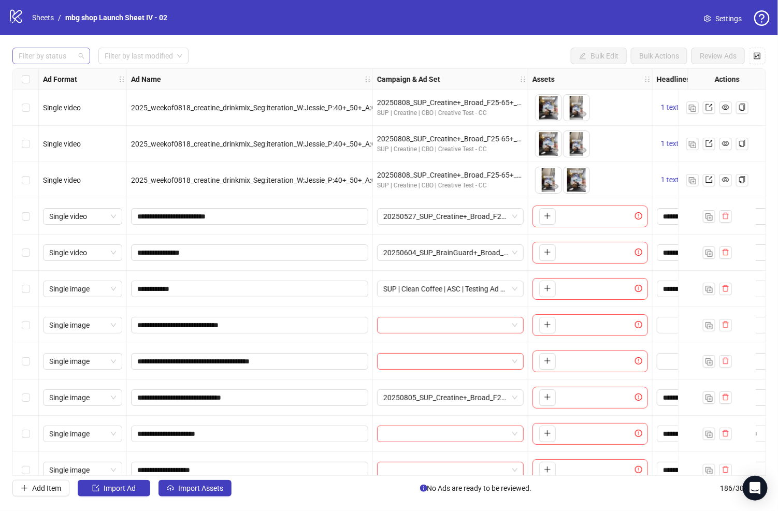
click at [80, 55] on div "Filter by status" at bounding box center [51, 56] width 78 height 17
click at [68, 94] on div "Launched" at bounding box center [51, 92] width 61 height 11
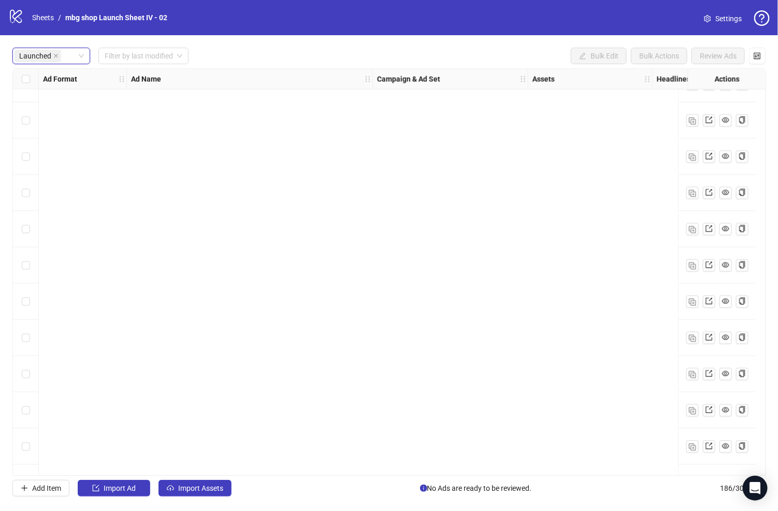
scroll to position [5996, 0]
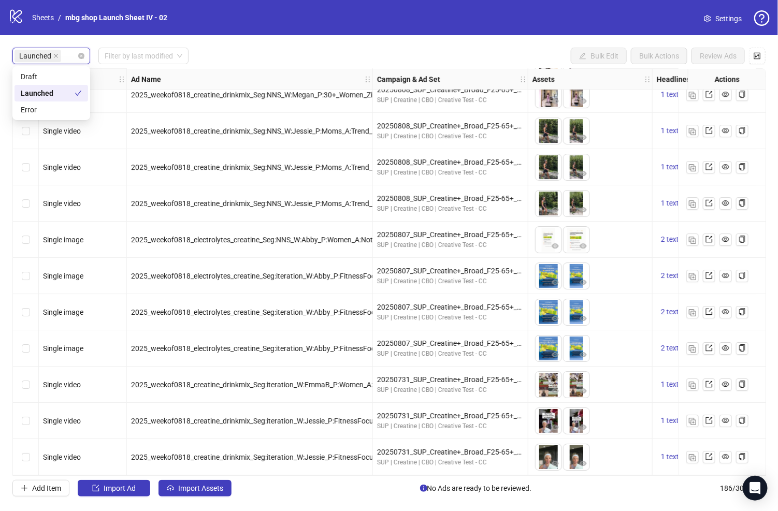
click at [75, 55] on div "Launched" at bounding box center [45, 56] width 63 height 14
click at [67, 76] on div "Draft" at bounding box center [51, 76] width 61 height 11
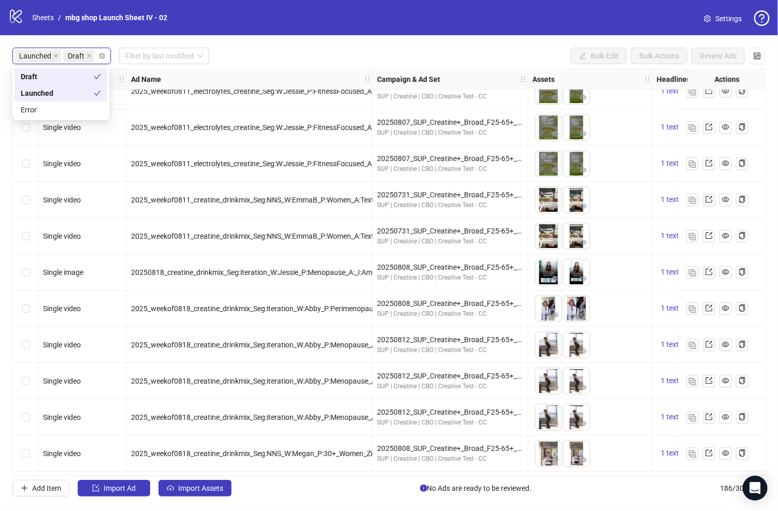
click at [69, 90] on div "Launched" at bounding box center [57, 92] width 73 height 11
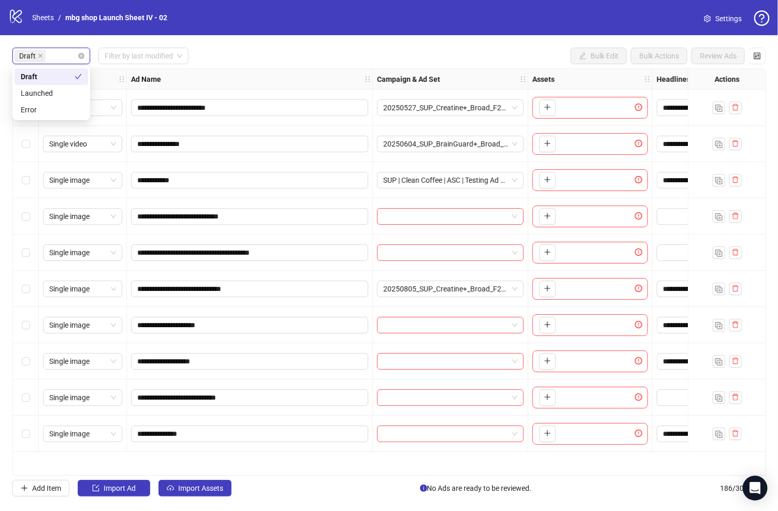
scroll to position [0, 0]
click at [185, 485] on span "Import Assets" at bounding box center [200, 488] width 45 height 8
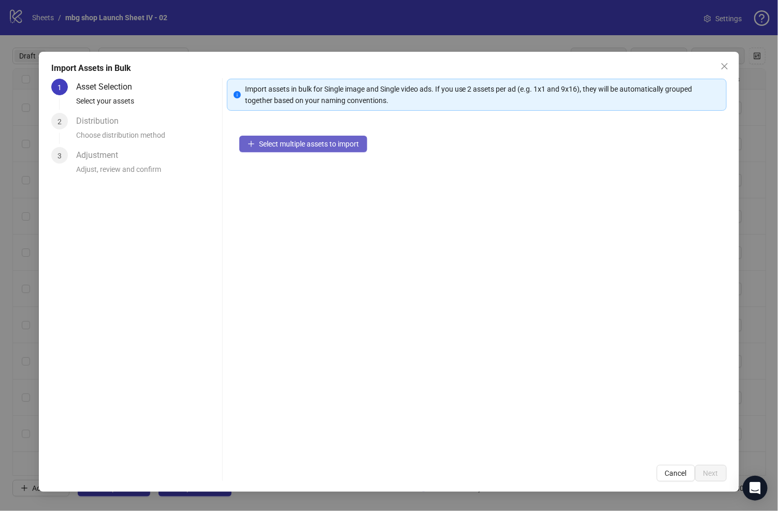
click at [300, 137] on button "Select multiple assets to import" at bounding box center [303, 144] width 128 height 17
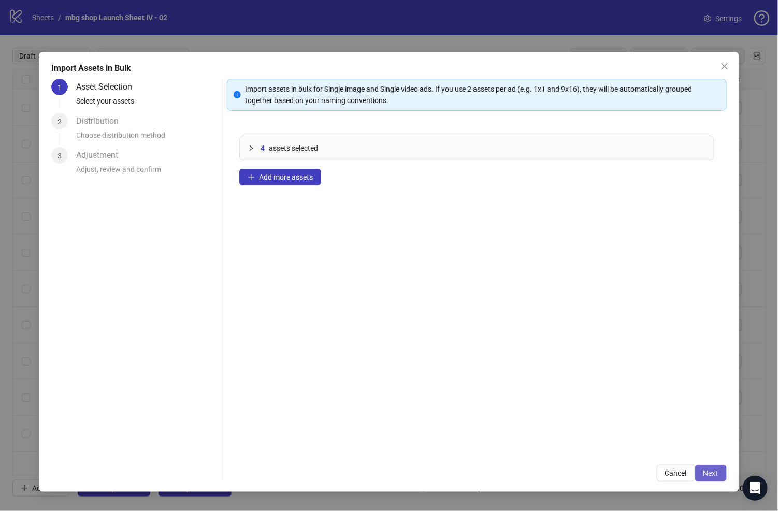
click at [715, 470] on span "Next" at bounding box center [710, 473] width 15 height 8
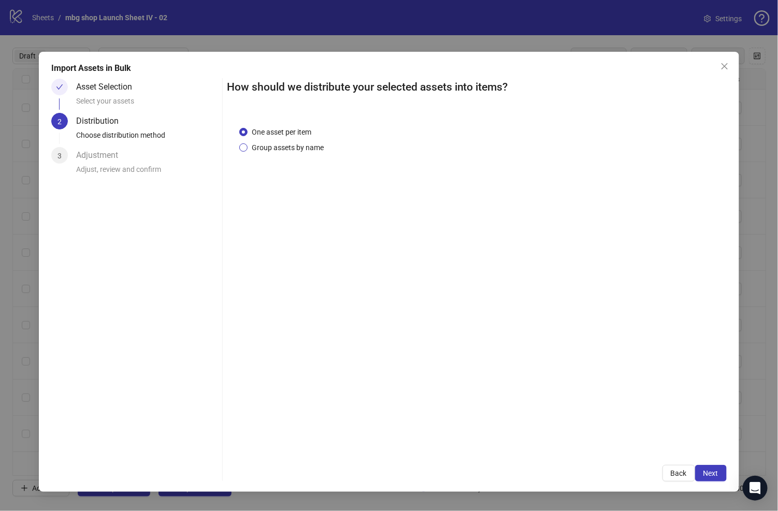
click at [295, 149] on span "Group assets by name" at bounding box center [287, 147] width 80 height 11
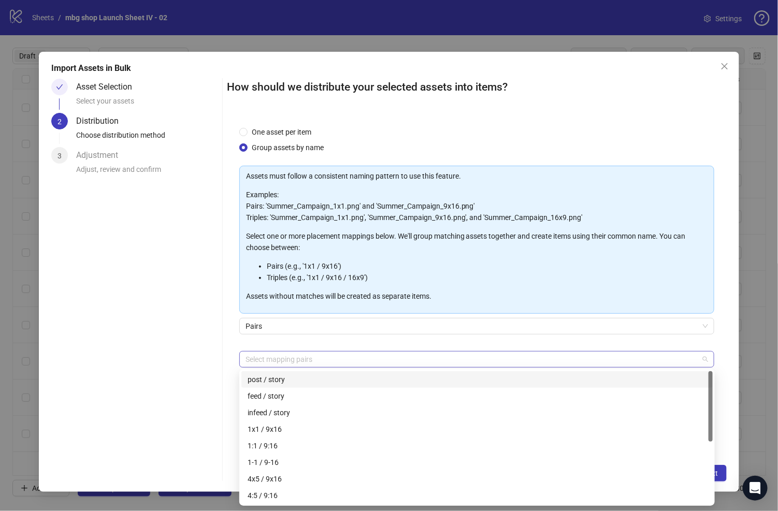
click at [382, 357] on div at bounding box center [471, 359] width 460 height 14
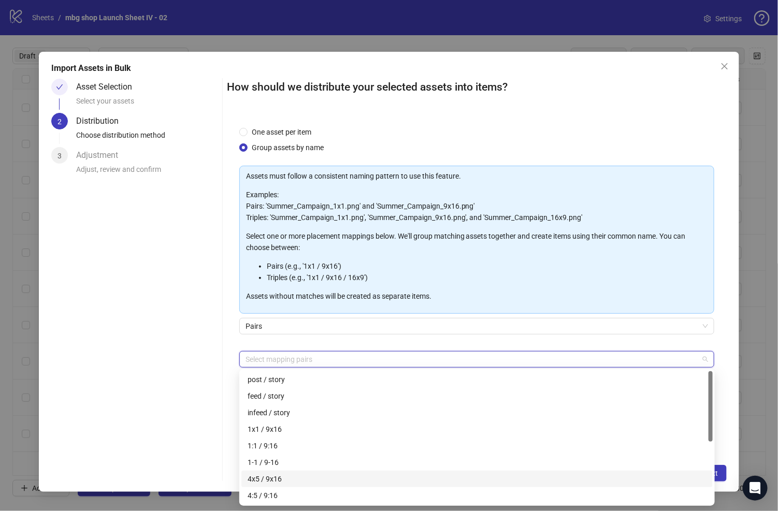
click at [399, 478] on div "4x5 / 9x16" at bounding box center [476, 478] width 459 height 11
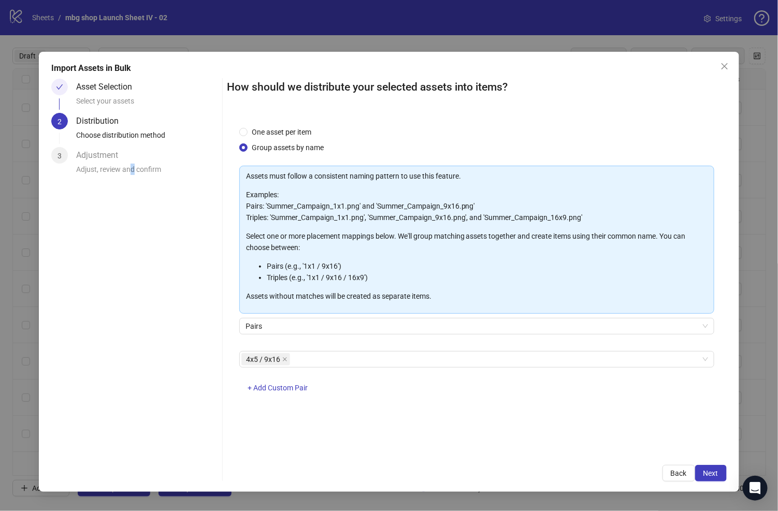
drag, startPoint x: 132, startPoint y: 400, endPoint x: 160, endPoint y: 388, distance: 30.9
click at [133, 400] on div "Asset Selection Select your assets 2 Distribution Choose distribution method 3 …" at bounding box center [134, 280] width 167 height 403
click at [707, 470] on span "Next" at bounding box center [710, 473] width 15 height 8
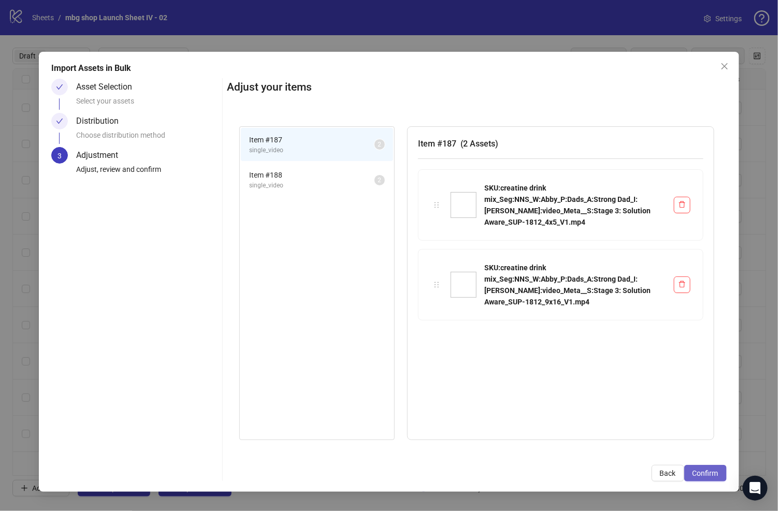
click at [707, 472] on span "Confirm" at bounding box center [705, 473] width 26 height 8
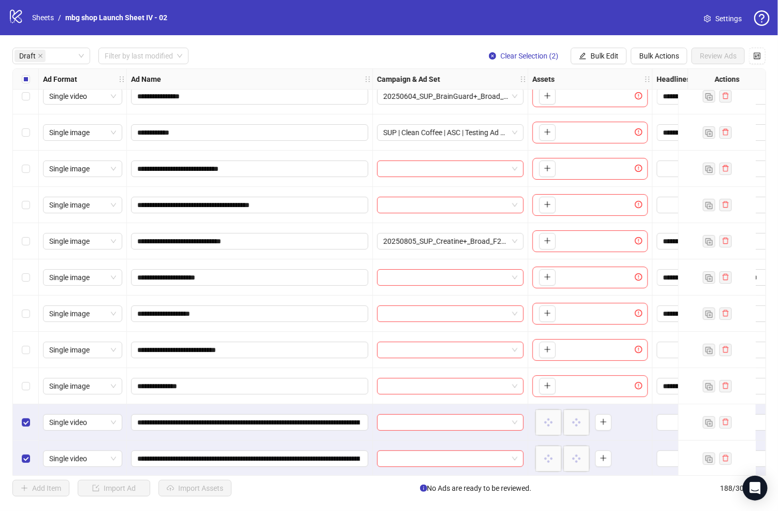
scroll to position [53, 0]
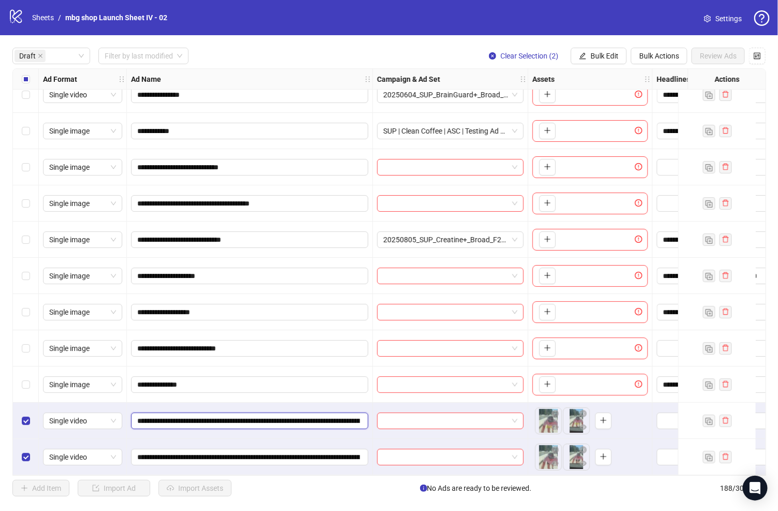
click at [187, 415] on input "**********" at bounding box center [248, 420] width 223 height 11
paste input "**"
type input "**********"
click at [281, 451] on input "**********" at bounding box center [248, 456] width 223 height 11
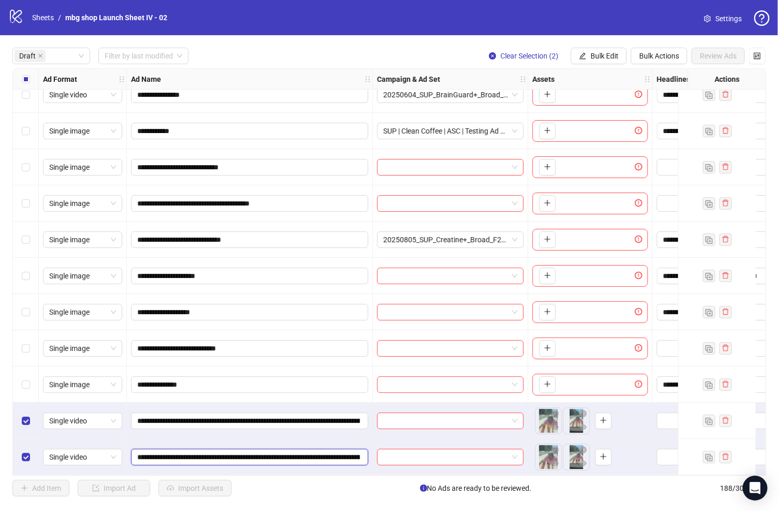
paste input "**"
type input "**********"
click at [589, 56] on button "Bulk Edit" at bounding box center [599, 56] width 56 height 17
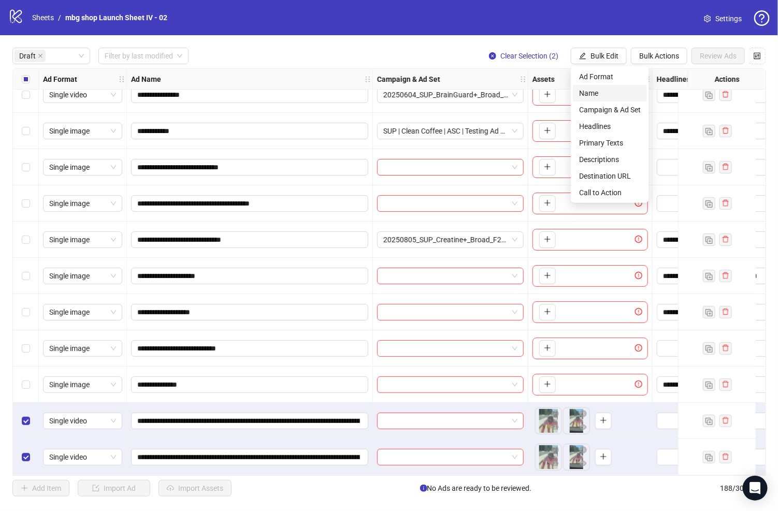
click at [607, 97] on span "Name" at bounding box center [610, 92] width 62 height 11
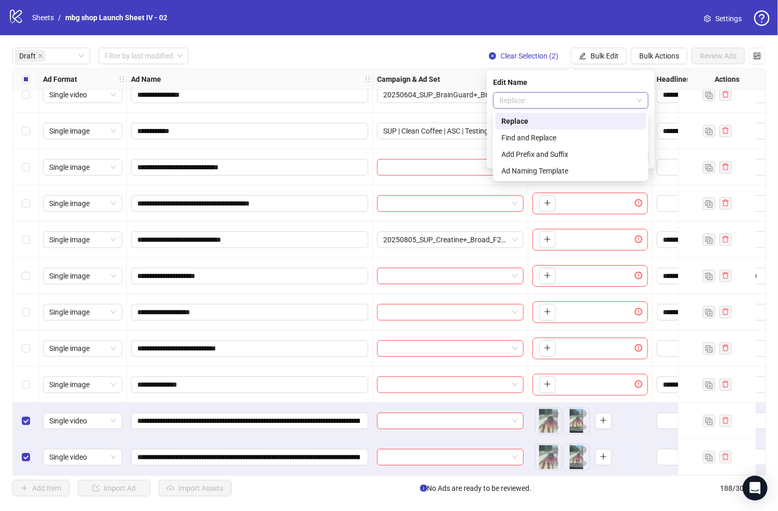
click at [598, 99] on span "Replace" at bounding box center [570, 101] width 143 height 16
click at [600, 135] on div "Find and Replace" at bounding box center [570, 137] width 139 height 11
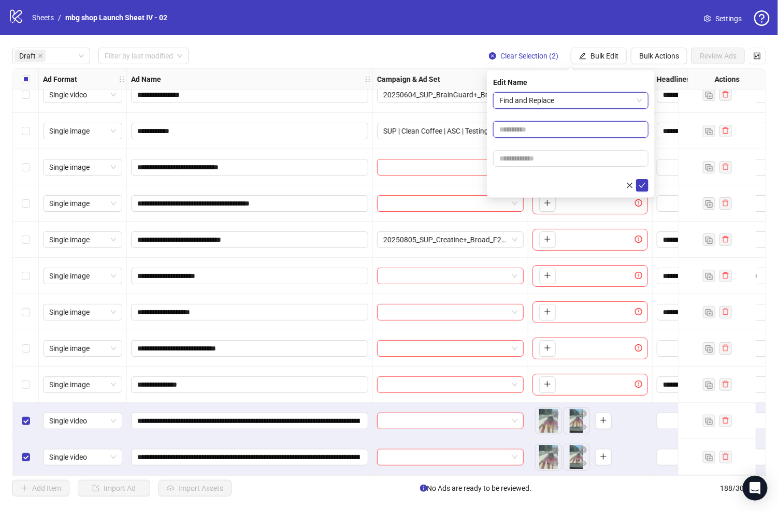
click at [594, 133] on input "text" at bounding box center [570, 129] width 155 height 17
type input "**********"
drag, startPoint x: 598, startPoint y: 156, endPoint x: 598, endPoint y: 167, distance: 10.9
click at [598, 156] on input "text" at bounding box center [570, 158] width 155 height 17
type input "**********"
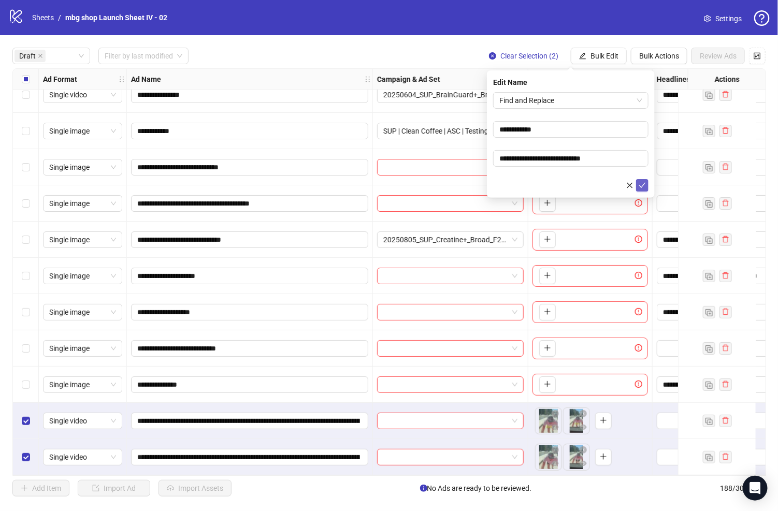
click at [642, 185] on icon "check" at bounding box center [641, 185] width 7 height 7
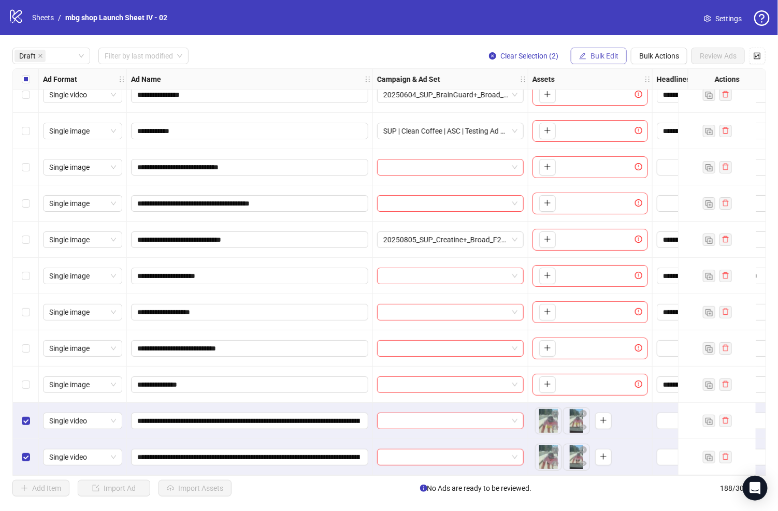
click at [611, 57] on span "Bulk Edit" at bounding box center [604, 56] width 28 height 8
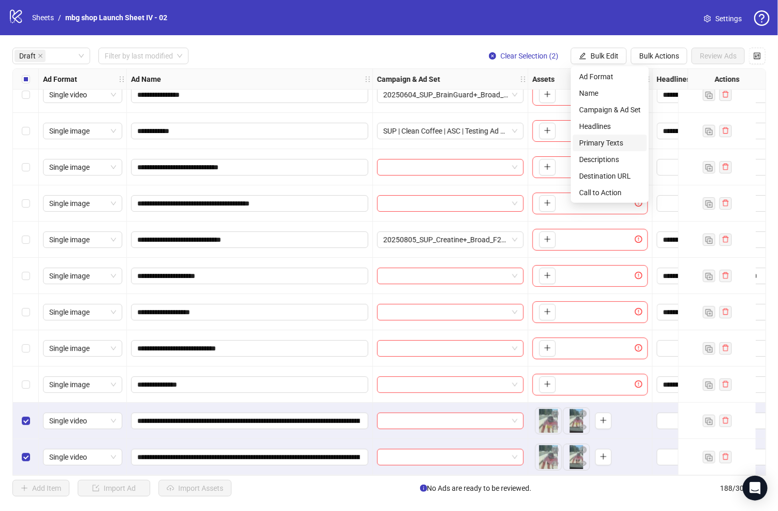
click at [616, 138] on span "Primary Texts" at bounding box center [610, 142] width 62 height 11
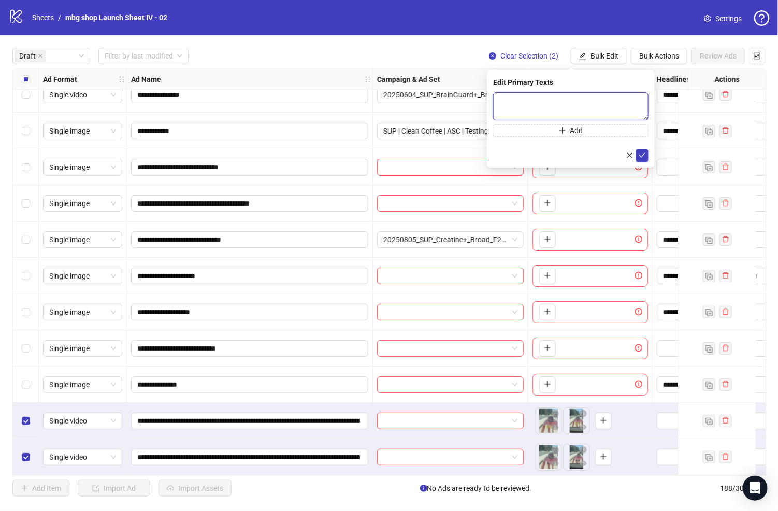
click at [514, 96] on textarea at bounding box center [570, 106] width 155 height 28
paste textarea "**********"
type textarea "**********"
click at [644, 152] on icon "check" at bounding box center [641, 154] width 7 height 7
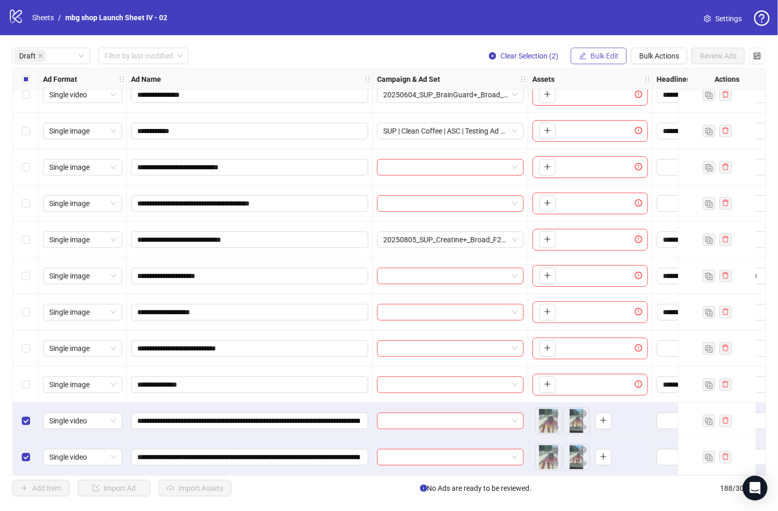
click at [580, 55] on icon "edit" at bounding box center [582, 55] width 7 height 7
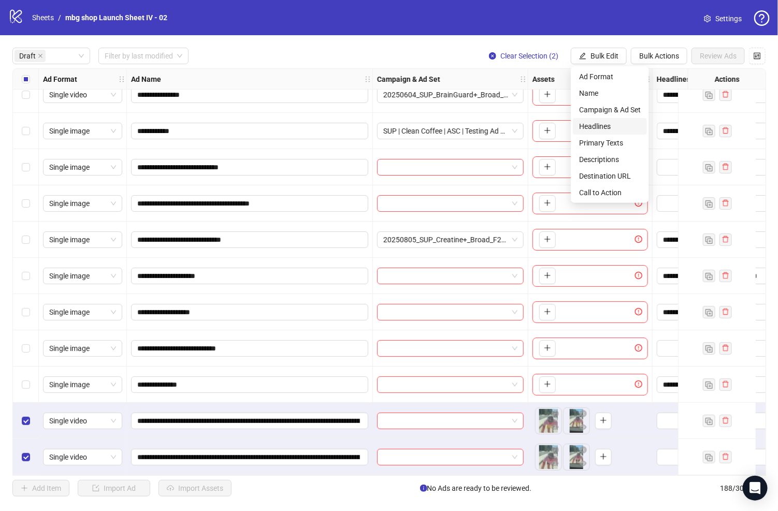
click at [600, 130] on span "Headlines" at bounding box center [610, 126] width 62 height 11
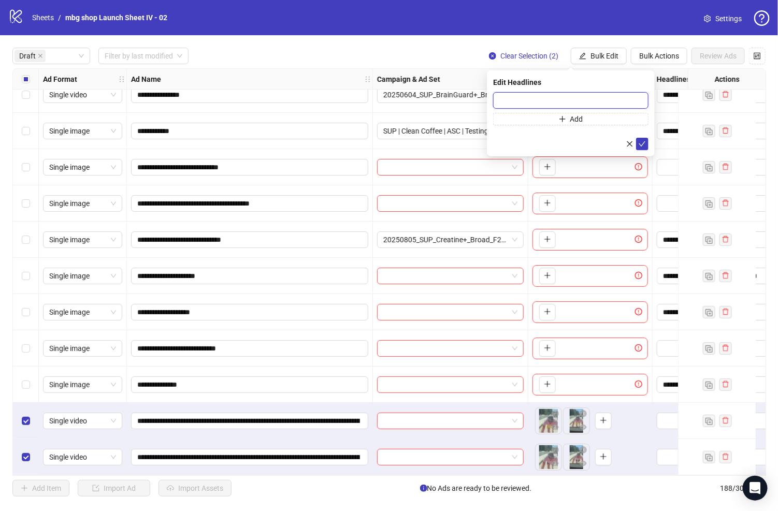
click at [536, 99] on input "text" at bounding box center [570, 100] width 155 height 17
paste input "**********"
type input "**********"
click at [638, 140] on span "submit" at bounding box center [641, 144] width 7 height 8
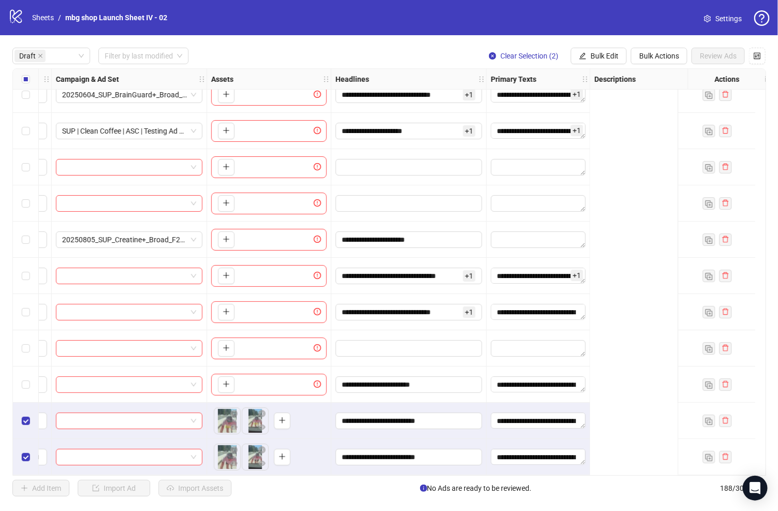
scroll to position [53, 0]
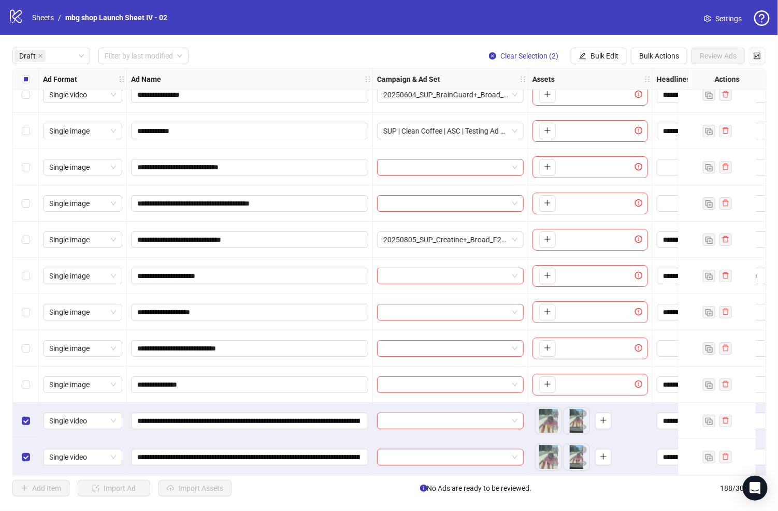
click at [27, 242] on div "Select row 6" at bounding box center [26, 240] width 26 height 36
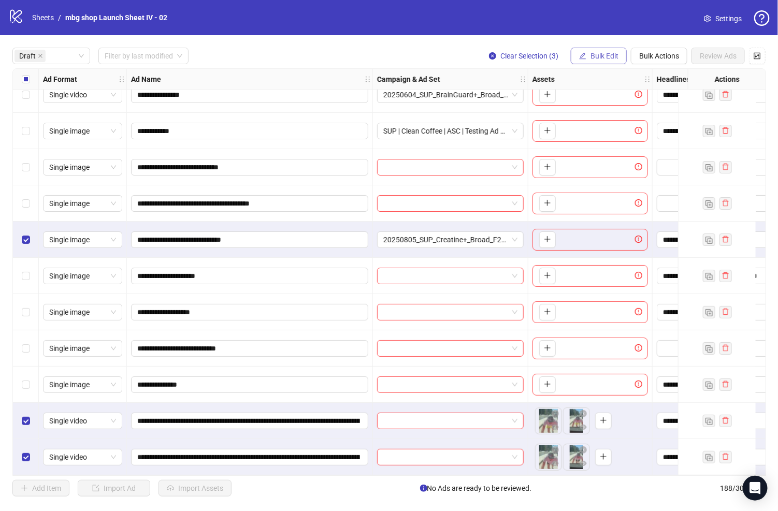
click at [580, 55] on icon "edit" at bounding box center [582, 55] width 7 height 7
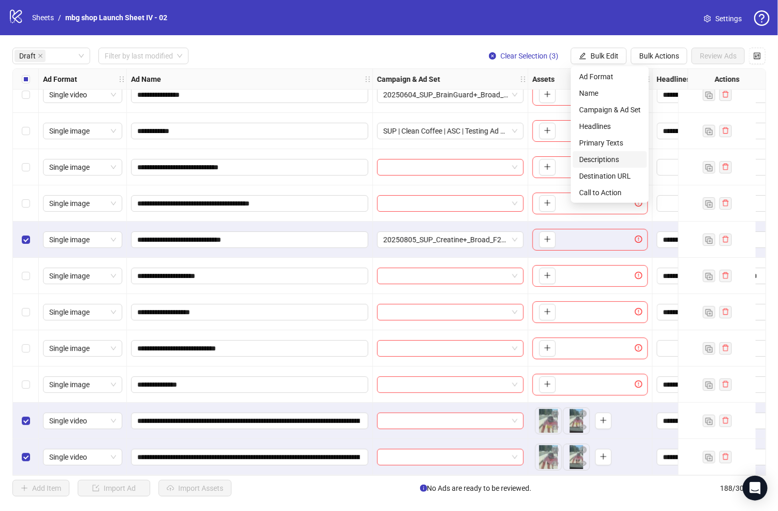
click at [626, 167] on li "Descriptions" at bounding box center [610, 159] width 74 height 17
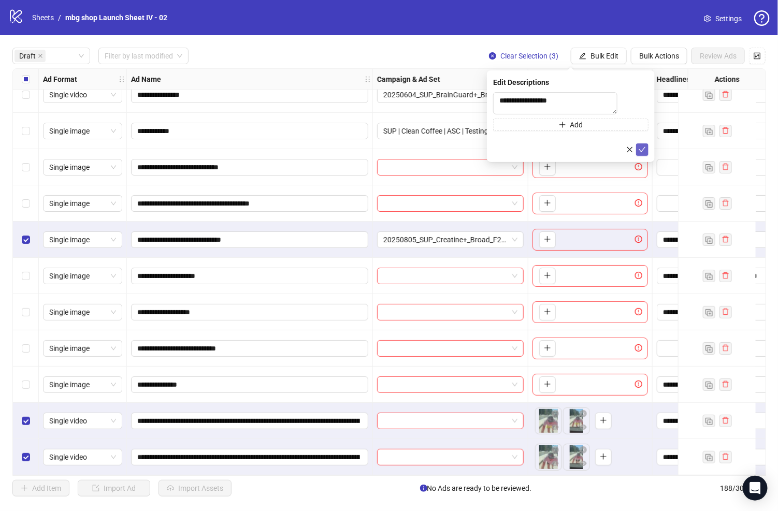
click at [645, 153] on icon "check" at bounding box center [641, 149] width 7 height 7
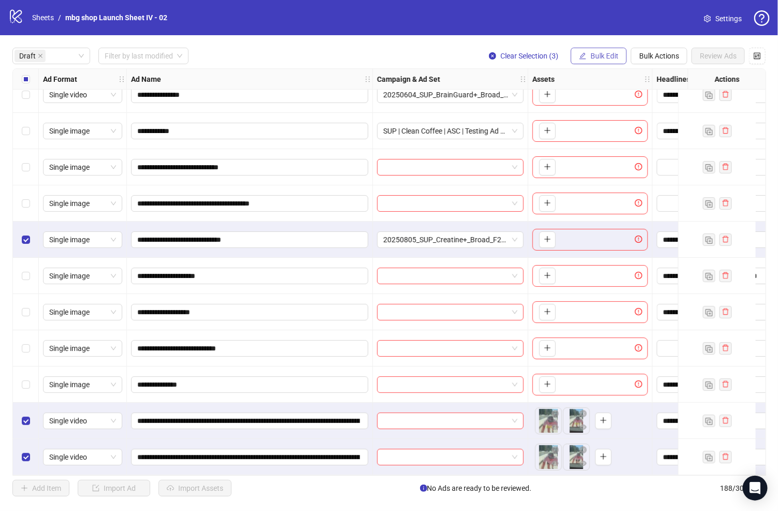
click at [593, 54] on span "Bulk Edit" at bounding box center [604, 56] width 28 height 8
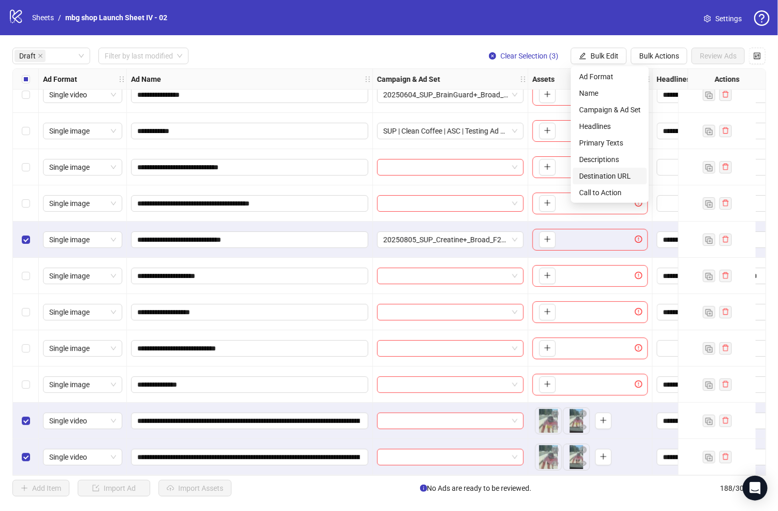
click at [623, 180] on span "Destination URL" at bounding box center [610, 175] width 62 height 11
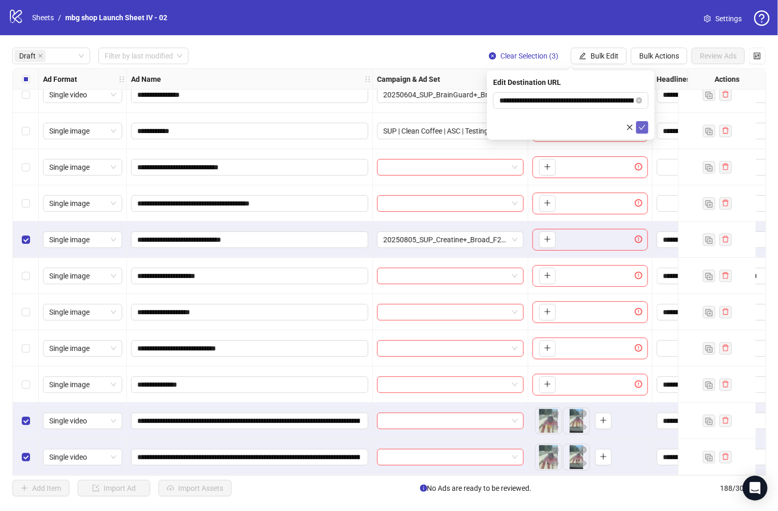
click at [645, 125] on icon "check" at bounding box center [641, 127] width 7 height 7
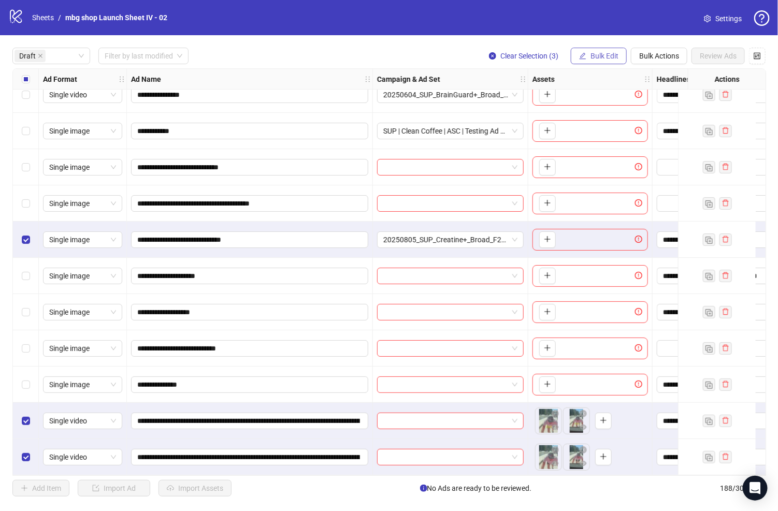
click at [603, 55] on span "Bulk Edit" at bounding box center [604, 56] width 28 height 8
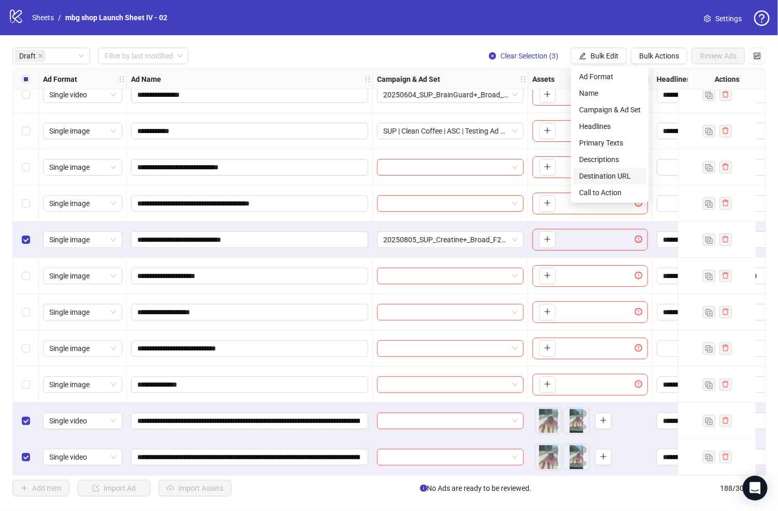
click at [612, 191] on span "Call to Action" at bounding box center [610, 192] width 62 height 11
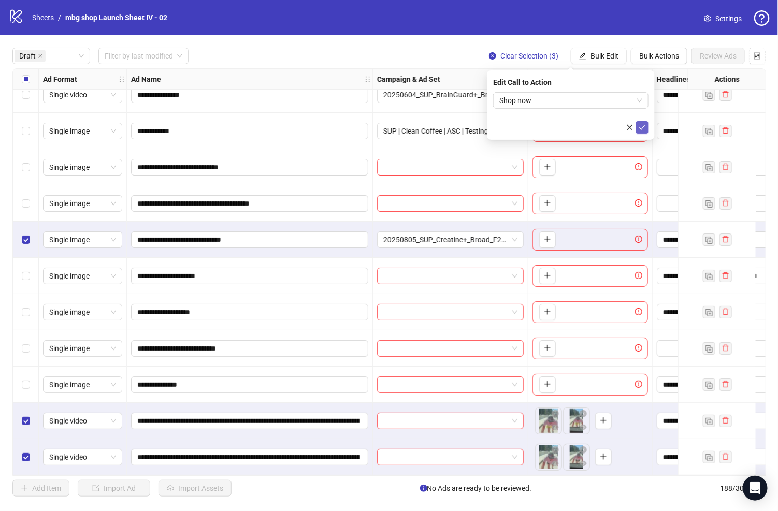
click at [639, 126] on icon "check" at bounding box center [641, 127] width 7 height 7
drag, startPoint x: 357, startPoint y: 470, endPoint x: 425, endPoint y: 469, distance: 67.3
click at [425, 20] on div "**********" at bounding box center [659, 20] width 1292 height 0
click at [27, 234] on label "Select row 6" at bounding box center [26, 239] width 8 height 11
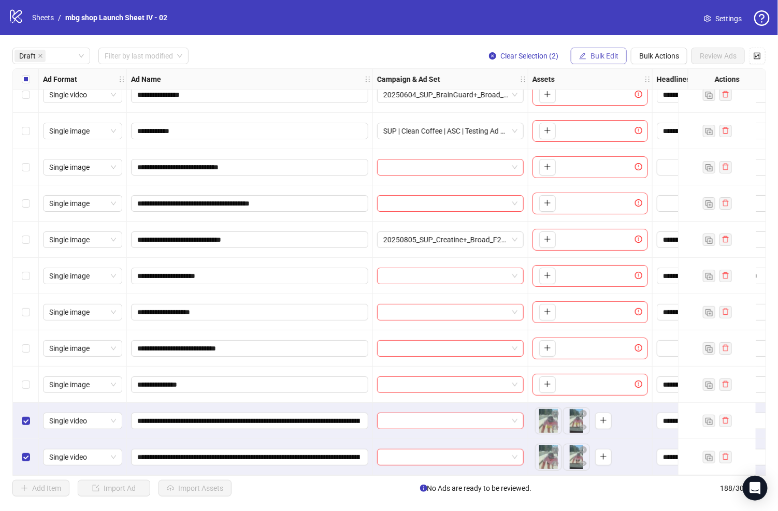
click at [613, 56] on span "Bulk Edit" at bounding box center [604, 56] width 28 height 8
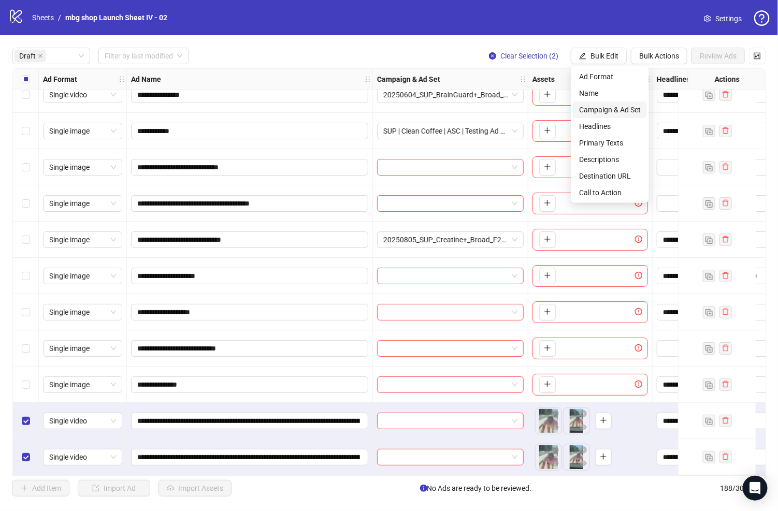
click at [639, 111] on span "Campaign & Ad Set" at bounding box center [610, 109] width 62 height 11
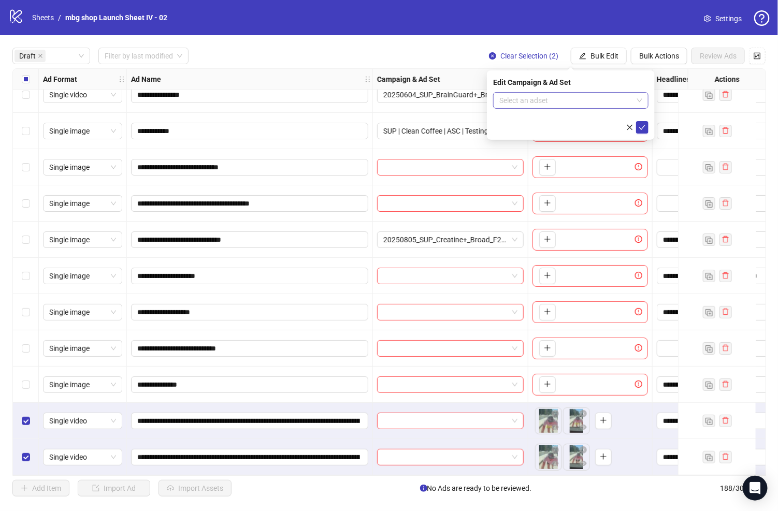
click at [579, 99] on input "search" at bounding box center [566, 101] width 134 height 16
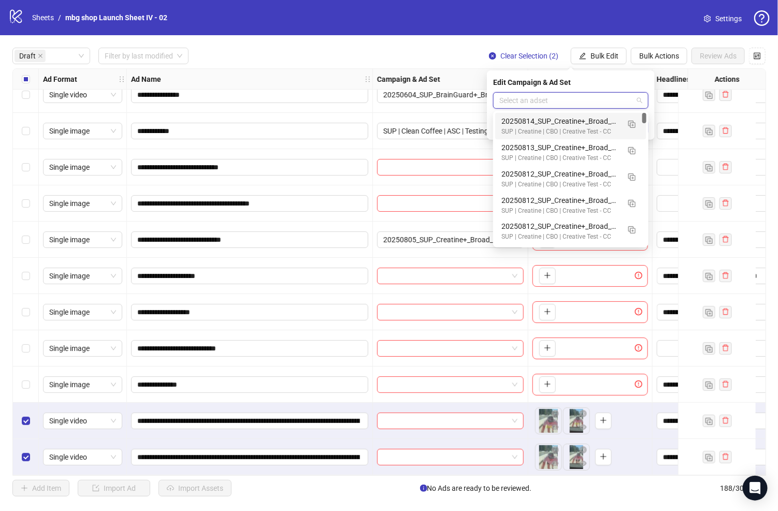
paste input "**********"
type input "**********"
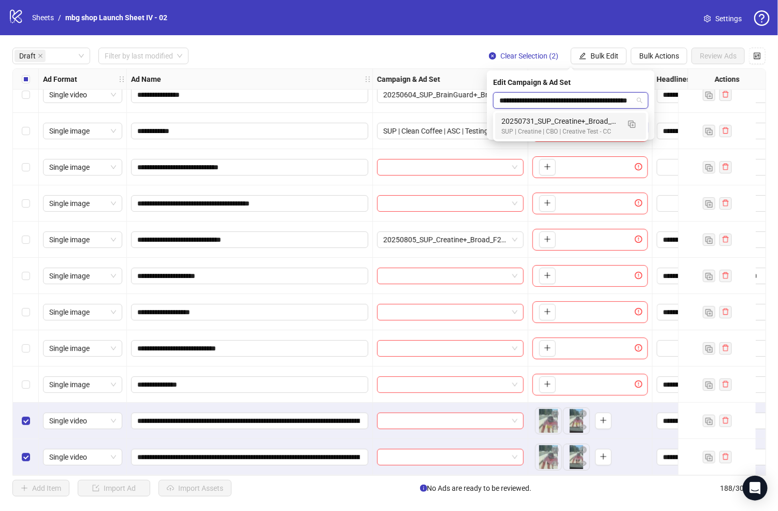
scroll to position [0, 43]
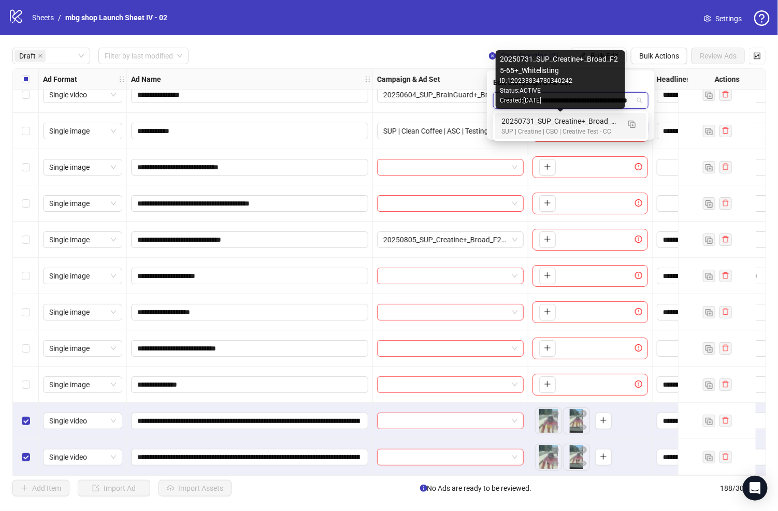
click at [590, 120] on div "20250731_SUP_Creatine+_Broad_F25-65+_Whitelisting" at bounding box center [560, 120] width 118 height 11
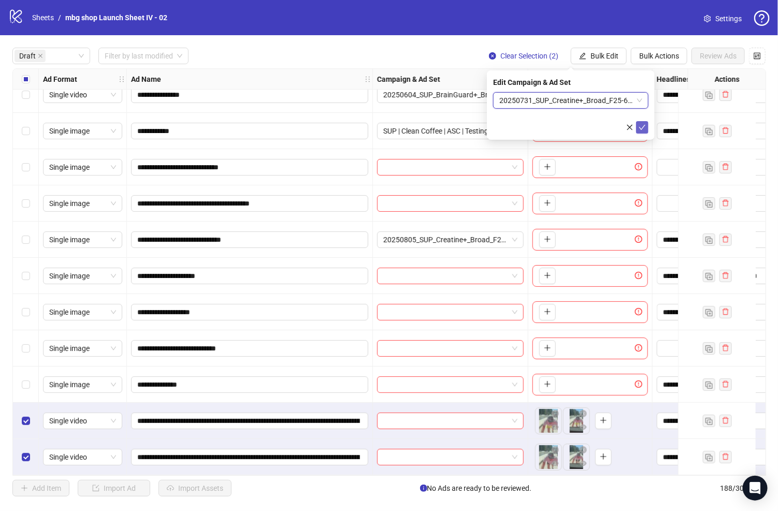
click at [641, 127] on icon "check" at bounding box center [641, 127] width 7 height 7
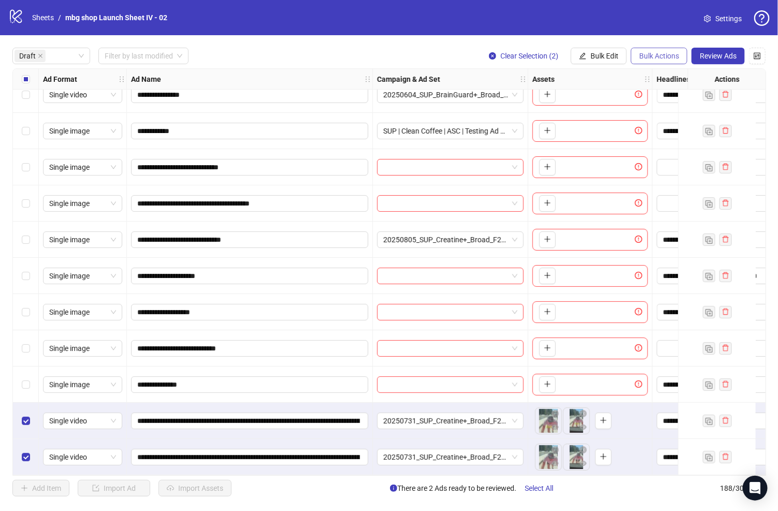
click at [652, 56] on span "Bulk Actions" at bounding box center [659, 56] width 40 height 8
click at [675, 125] on span "Copy to another sheet" at bounding box center [674, 126] width 71 height 11
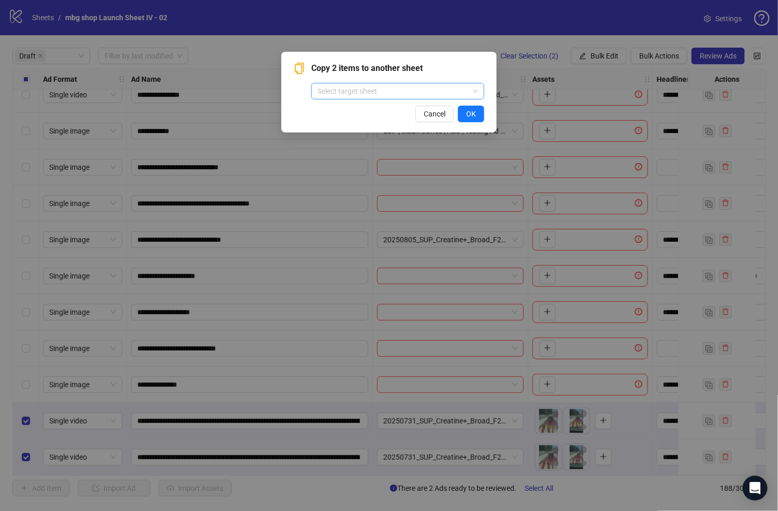
click at [450, 92] on input "search" at bounding box center [392, 91] width 151 height 16
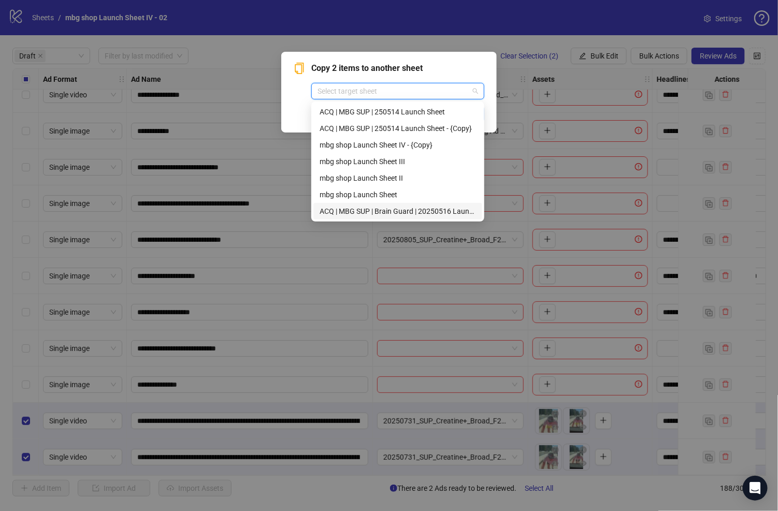
click at [433, 211] on div "ACQ | MBG SUP | Brain Guard | 20250516 Launch Sheet" at bounding box center [397, 211] width 156 height 11
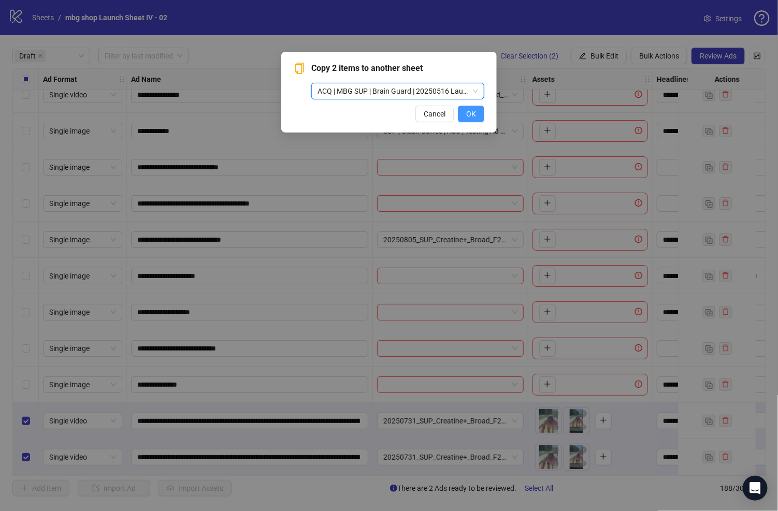
click at [470, 112] on span "OK" at bounding box center [471, 114] width 10 height 8
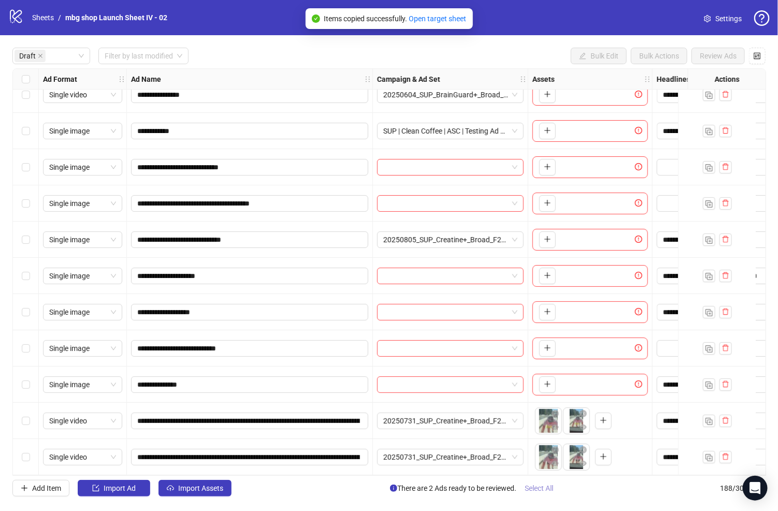
click at [529, 492] on span "Select All" at bounding box center [538, 488] width 28 height 8
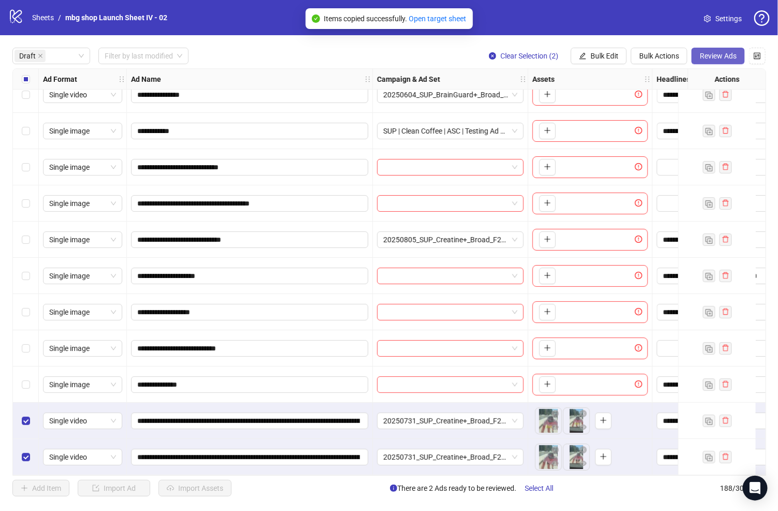
click at [722, 52] on span "Review Ads" at bounding box center [717, 56] width 37 height 8
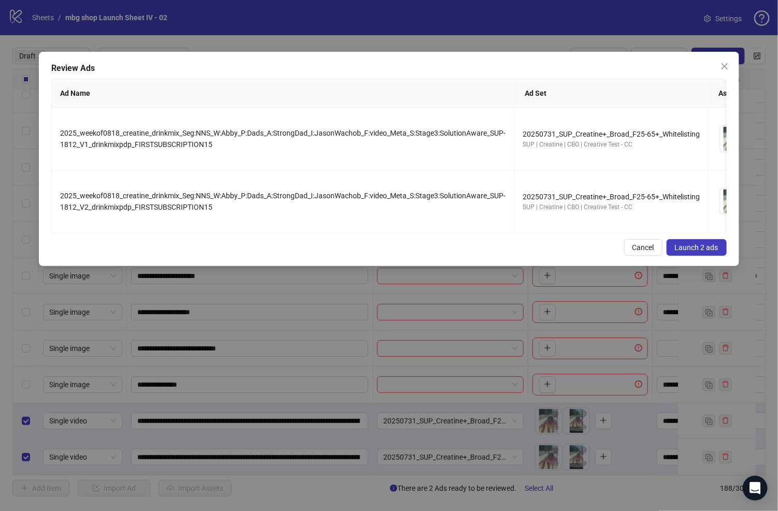
click at [694, 252] on span "Launch 2 ads" at bounding box center [696, 247] width 43 height 8
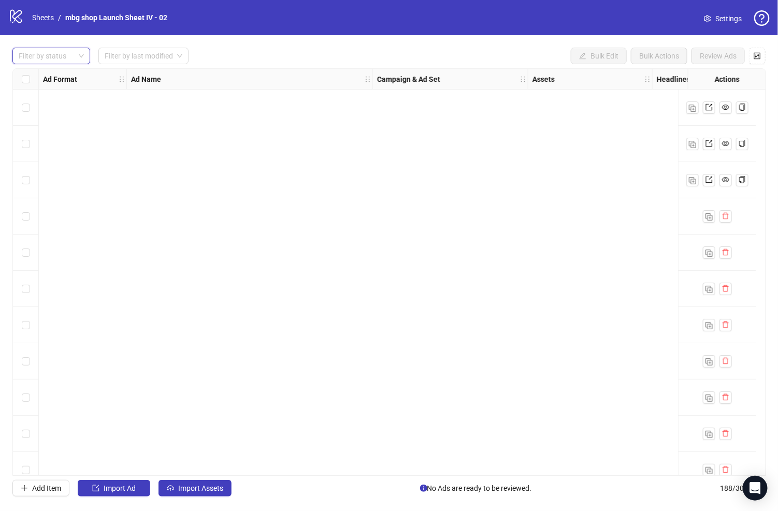
scroll to position [6431, 0]
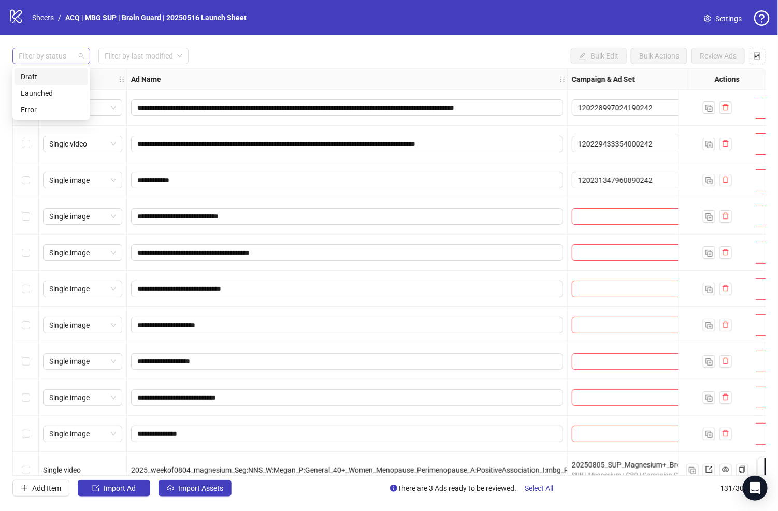
click at [55, 60] on div at bounding box center [45, 56] width 63 height 14
click at [63, 79] on div "Draft" at bounding box center [51, 76] width 61 height 11
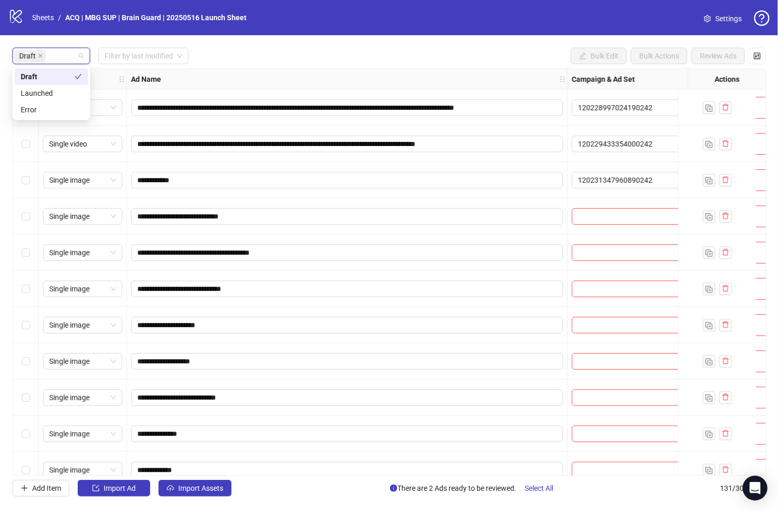
scroll to position [89, 0]
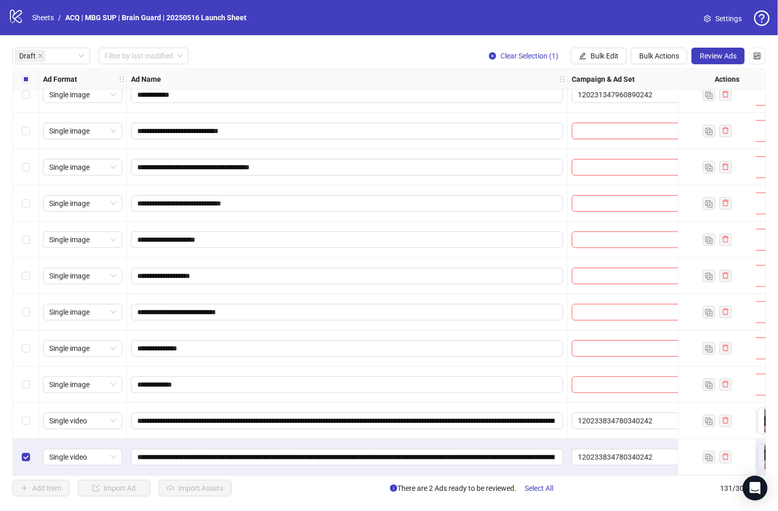
click at [26, 410] on div "Select row 12" at bounding box center [26, 421] width 26 height 36
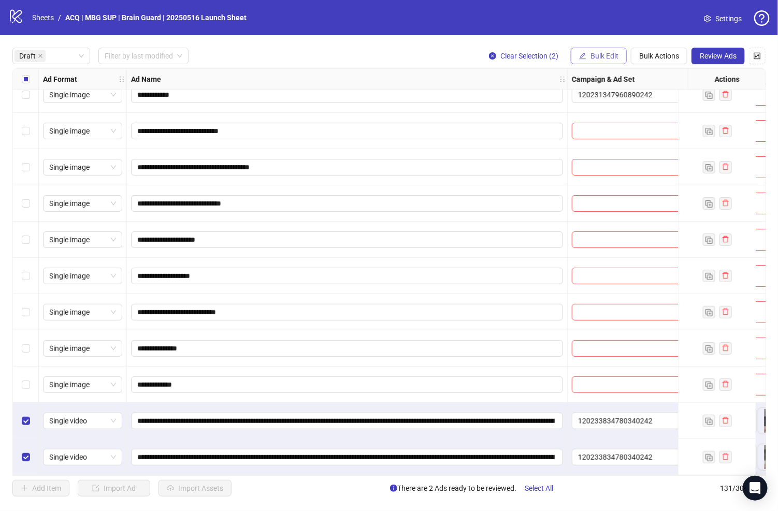
click at [608, 58] on span "Bulk Edit" at bounding box center [604, 56] width 28 height 8
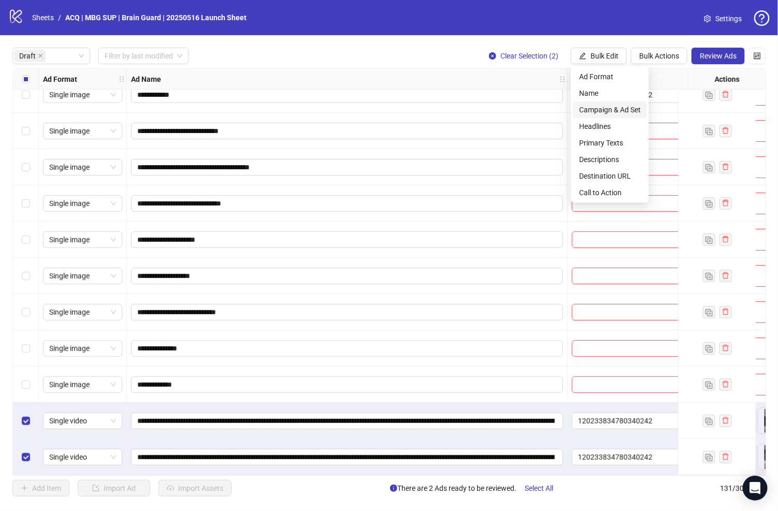
click at [626, 114] on span "Campaign & Ad Set" at bounding box center [610, 109] width 62 height 11
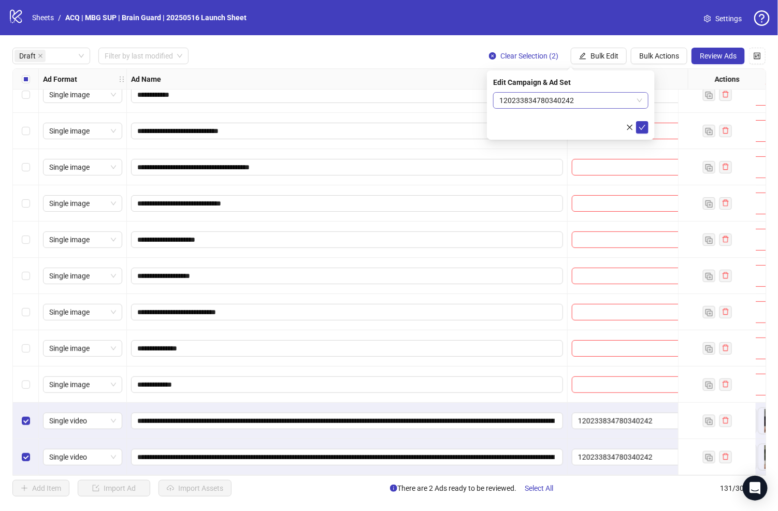
click at [593, 100] on span "120233834780340242" at bounding box center [570, 101] width 143 height 16
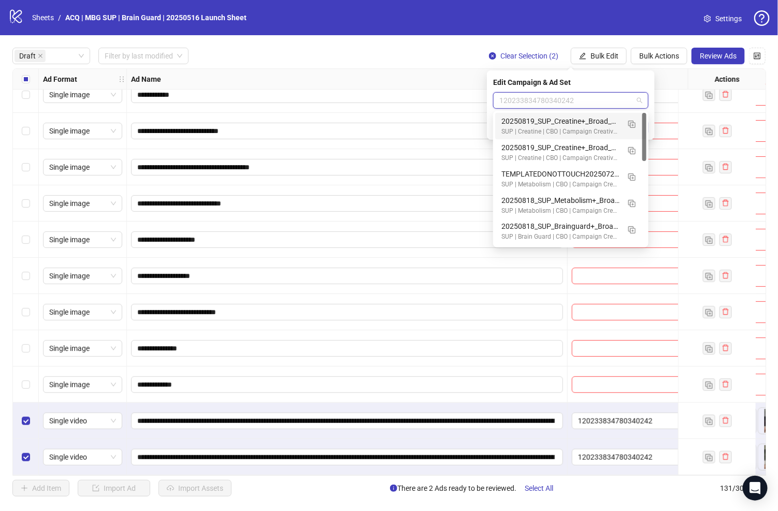
paste input "**********"
type input "**********"
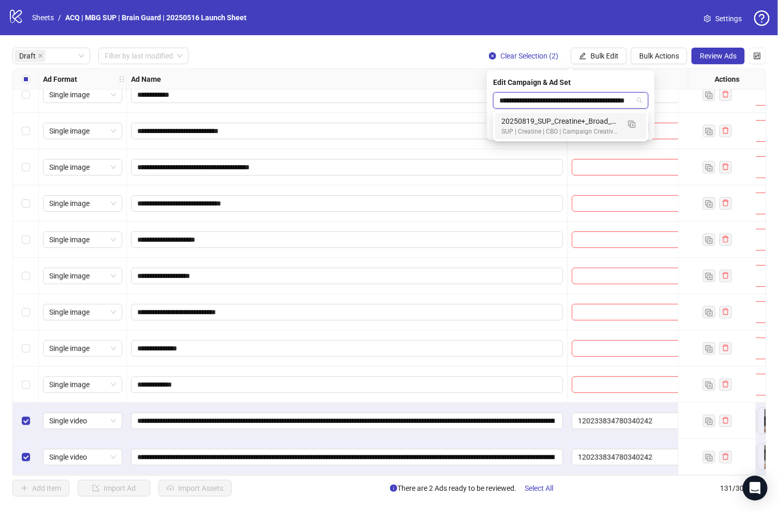
click at [594, 119] on div "20250819_SUP_Creatine+_Broad_F25-65+_Whitelisted" at bounding box center [560, 120] width 118 height 11
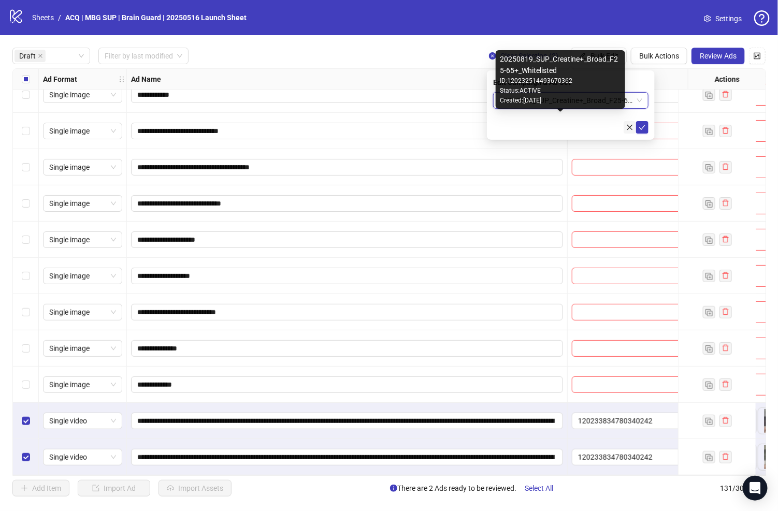
scroll to position [0, 0]
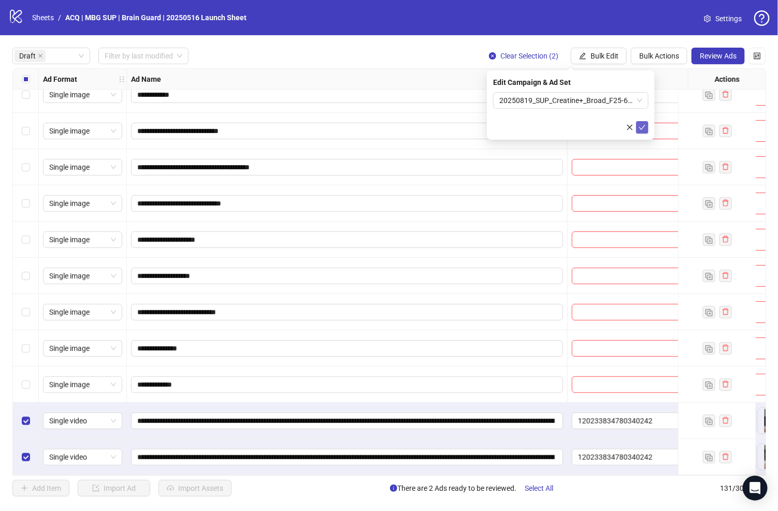
click at [641, 125] on icon "check" at bounding box center [641, 127] width 7 height 7
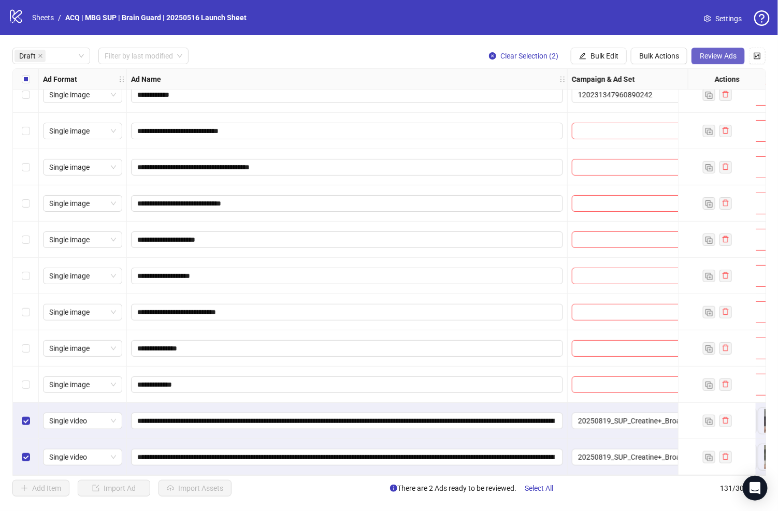
click at [710, 57] on span "Review Ads" at bounding box center [717, 56] width 37 height 8
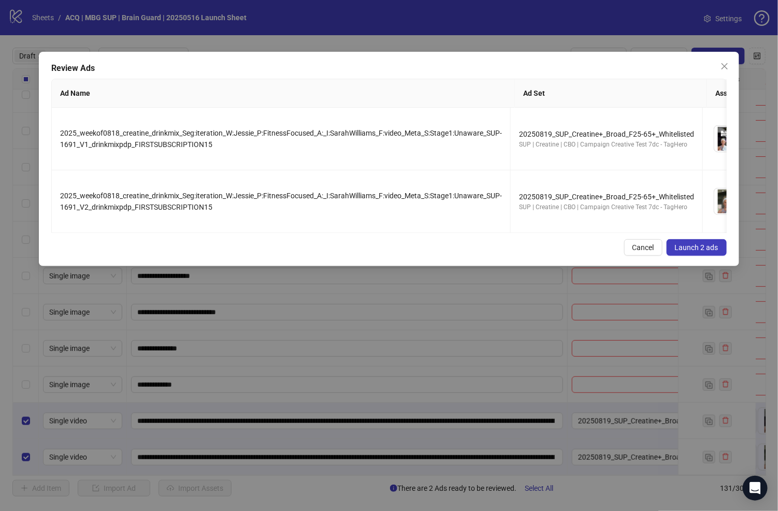
click at [686, 250] on button "Launch 2 ads" at bounding box center [696, 247] width 60 height 17
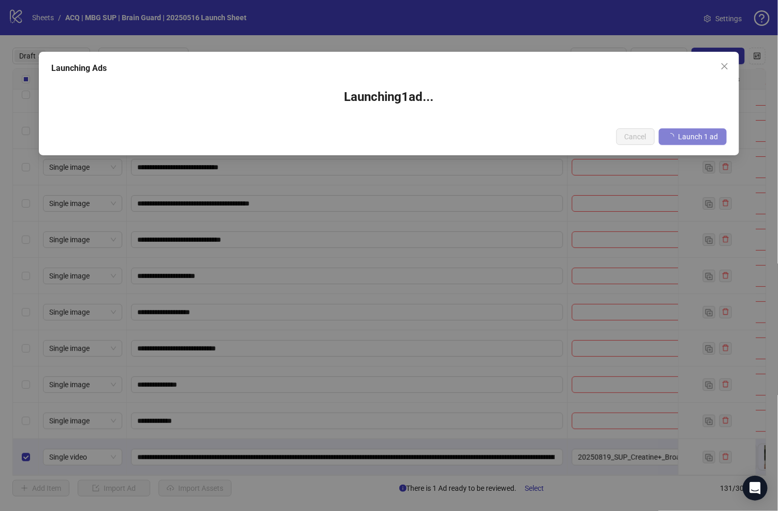
scroll to position [17, 0]
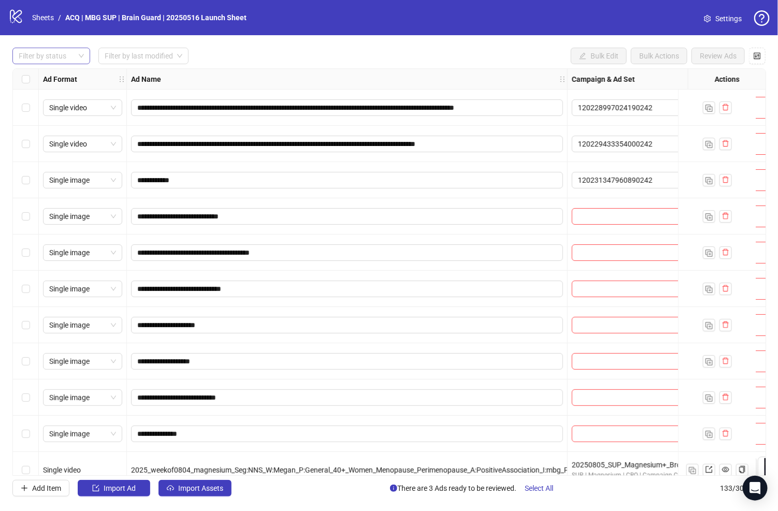
click at [49, 55] on div at bounding box center [45, 56] width 63 height 14
click at [47, 71] on div "Draft" at bounding box center [51, 76] width 61 height 11
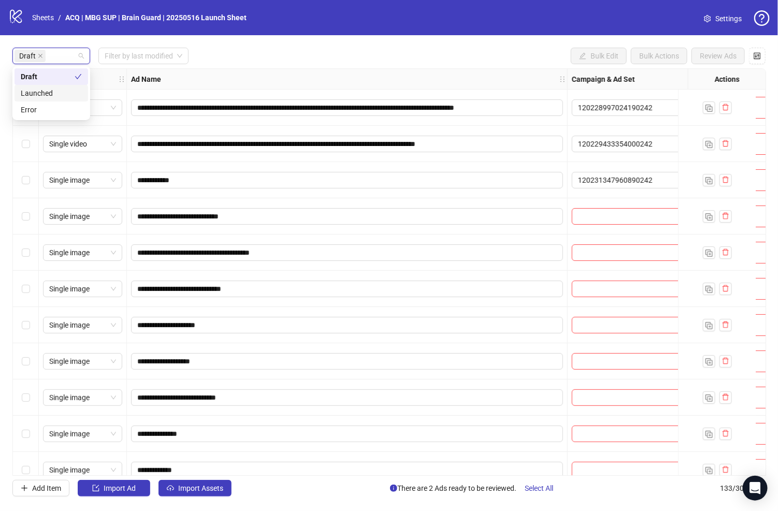
click at [306, 48] on div "Draft Filter by last modified Bulk Edit Bulk Actions Review Ads" at bounding box center [388, 56] width 753 height 17
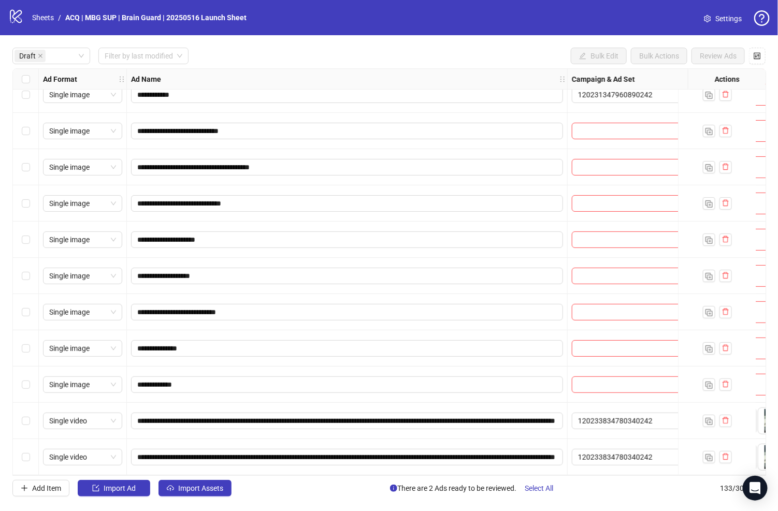
click at [25, 446] on div "Select row 13" at bounding box center [26, 457] width 26 height 36
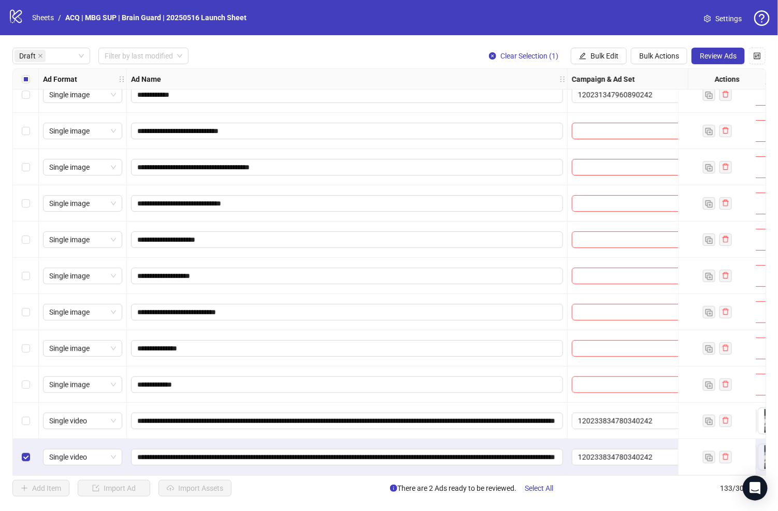
click at [30, 417] on div "Select row 12" at bounding box center [26, 421] width 26 height 36
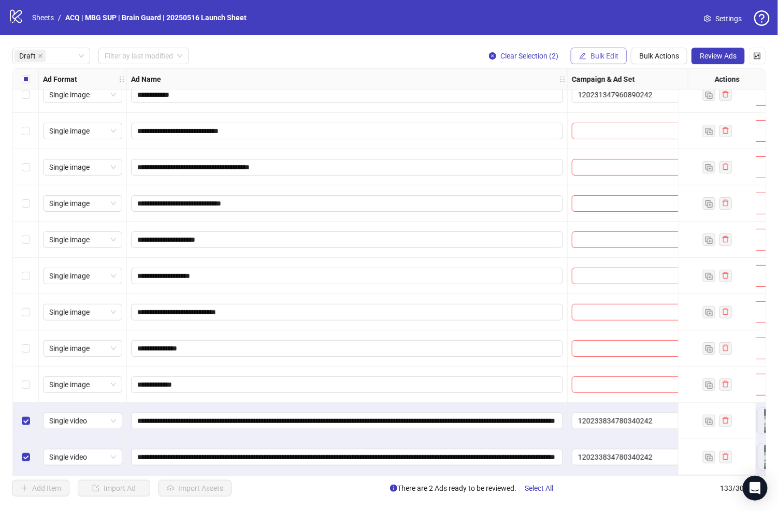
click at [600, 55] on span "Bulk Edit" at bounding box center [604, 56] width 28 height 8
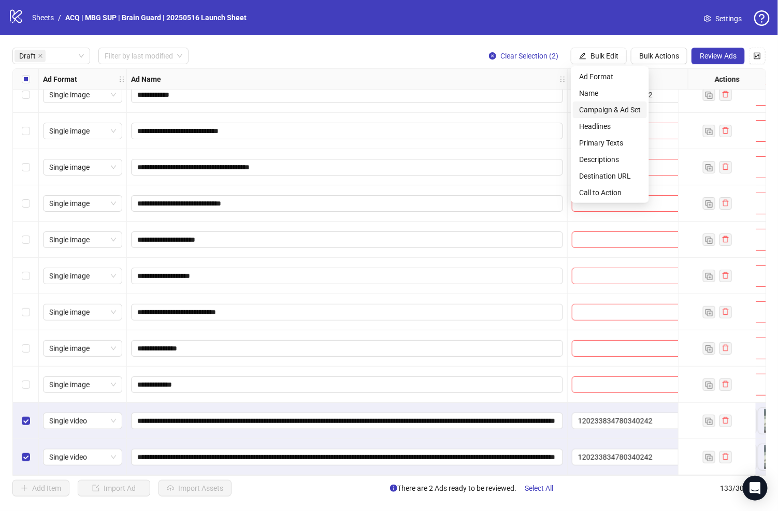
click at [614, 107] on span "Campaign & Ad Set" at bounding box center [610, 109] width 62 height 11
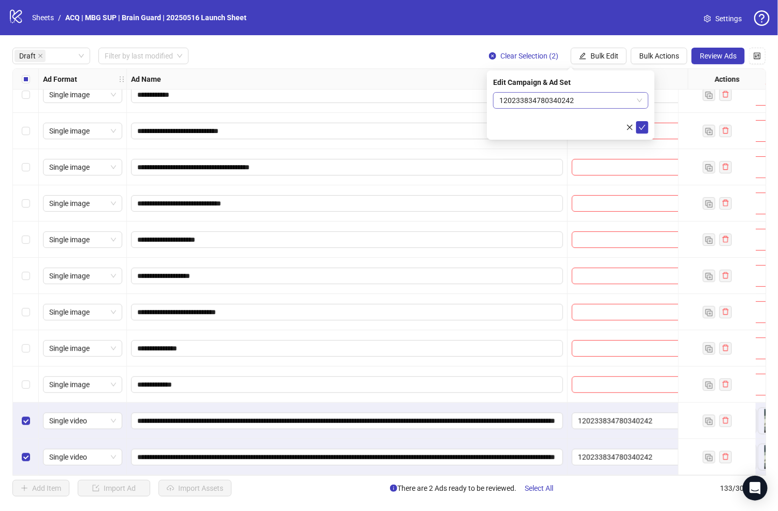
click at [563, 97] on span "120233834780340242" at bounding box center [570, 101] width 143 height 16
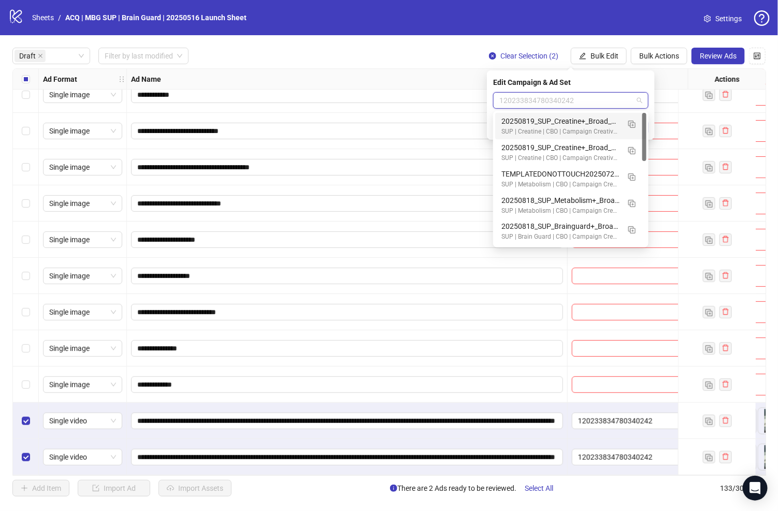
paste input "**********"
type input "**********"
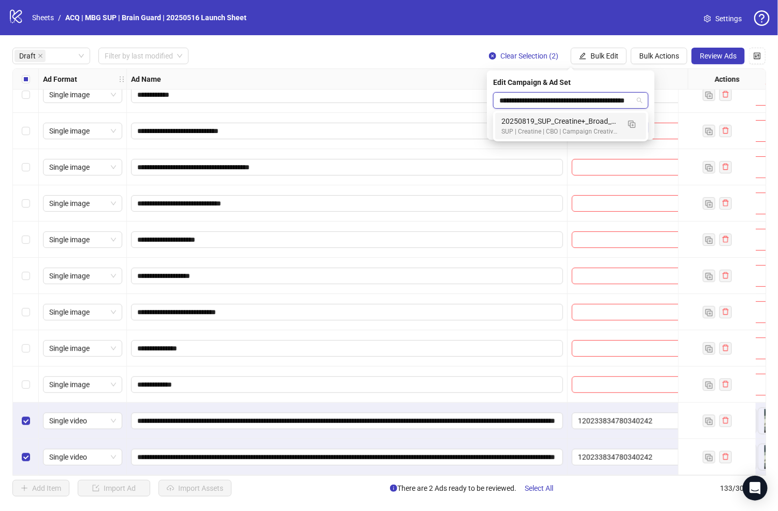
click at [575, 116] on div "20250819_SUP_Creatine+_Broad_F25-65+_Whitelisted" at bounding box center [560, 120] width 118 height 11
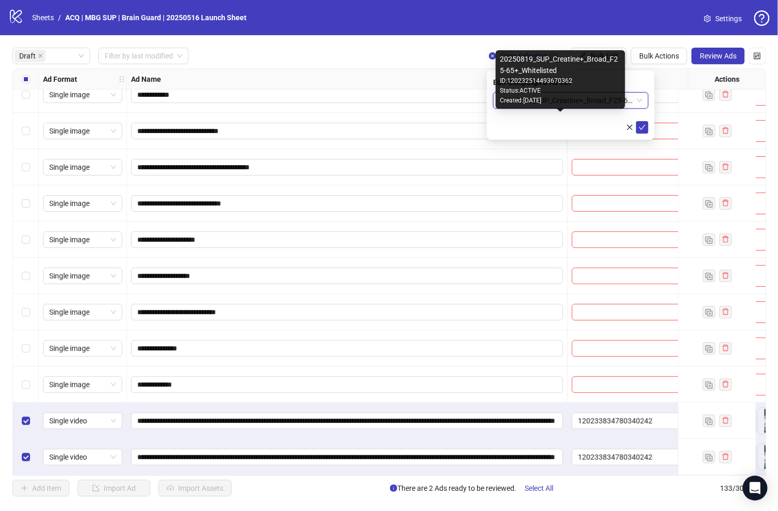
scroll to position [0, 0]
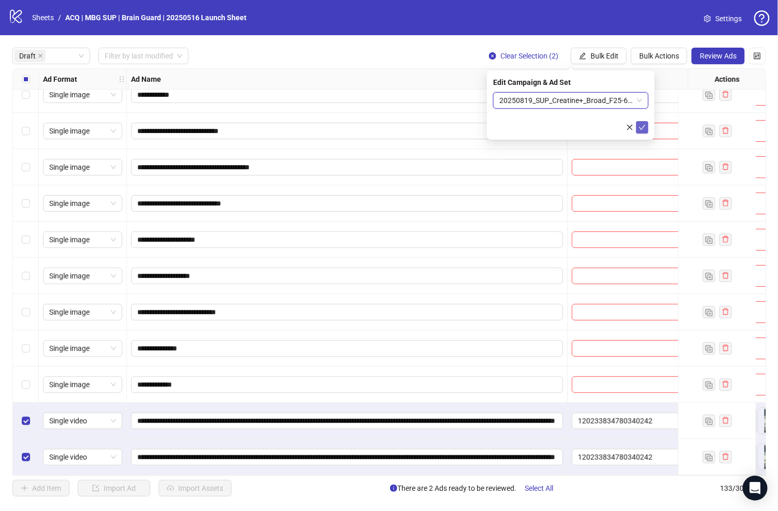
click at [640, 128] on icon "check" at bounding box center [642, 127] width 7 height 5
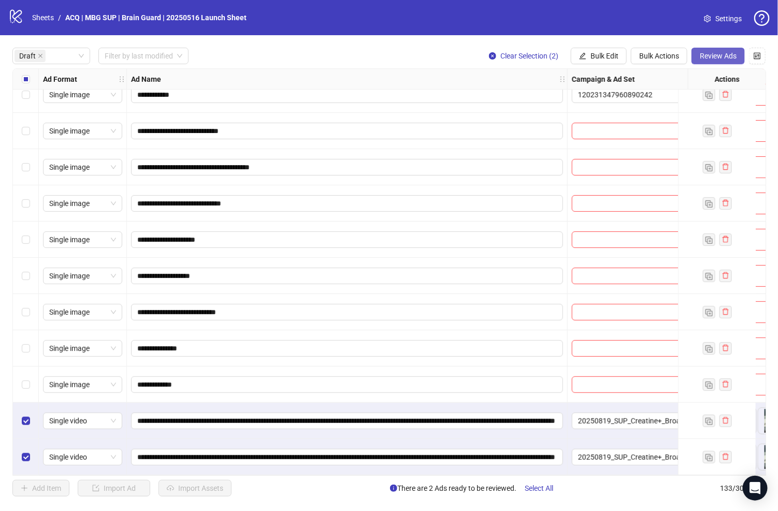
click at [704, 59] on span "Review Ads" at bounding box center [717, 56] width 37 height 8
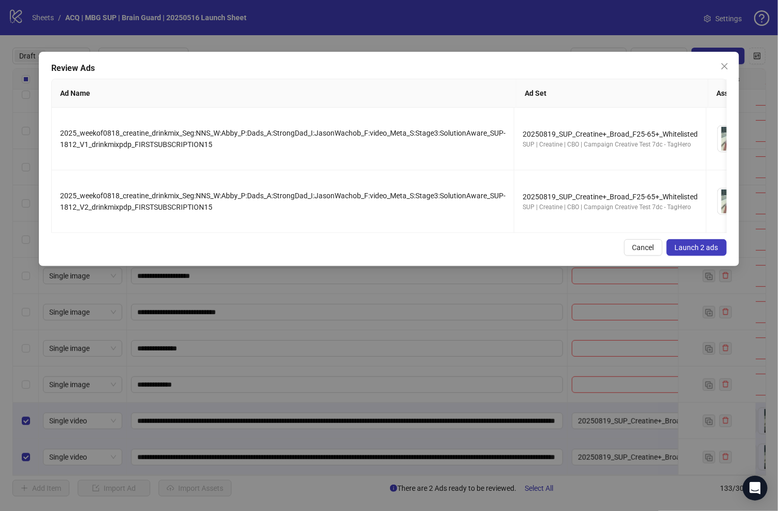
click at [689, 252] on span "Launch 2 ads" at bounding box center [696, 247] width 43 height 8
